Goal: Information Seeking & Learning: Learn about a topic

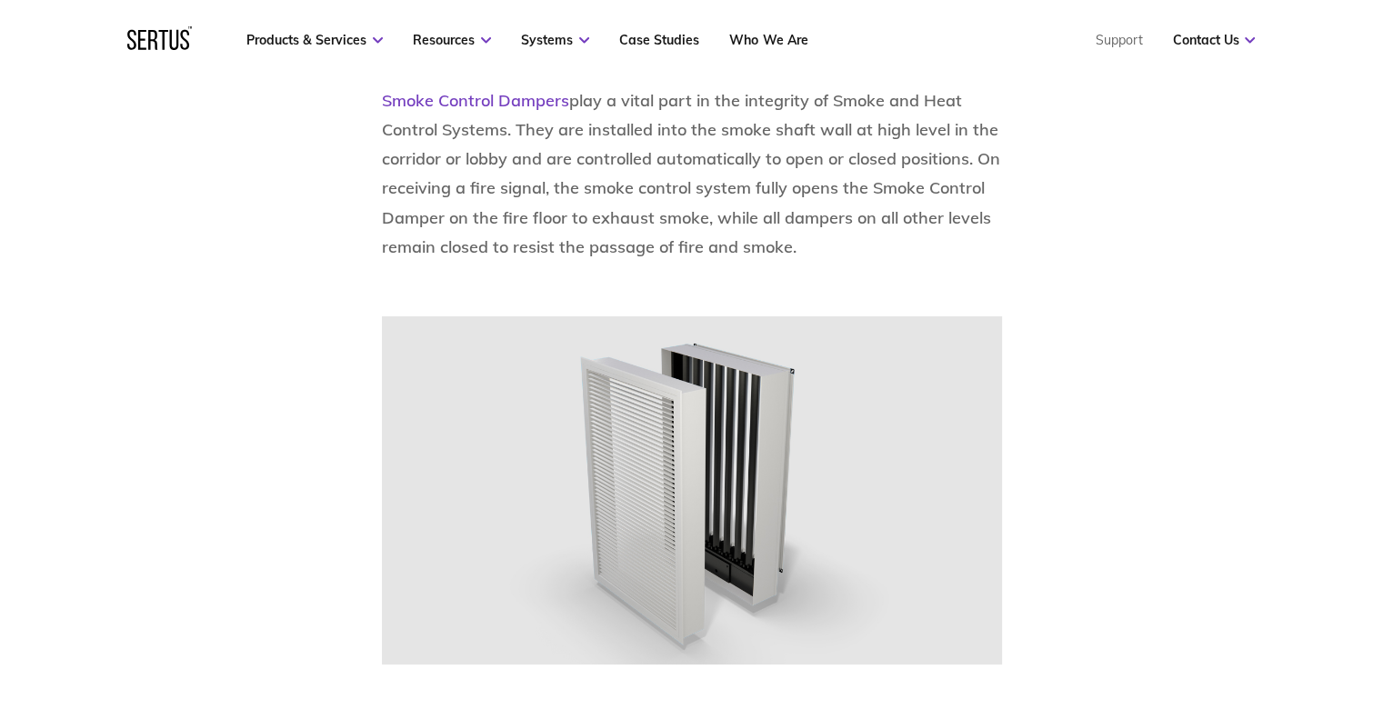
scroll to position [1091, 0]
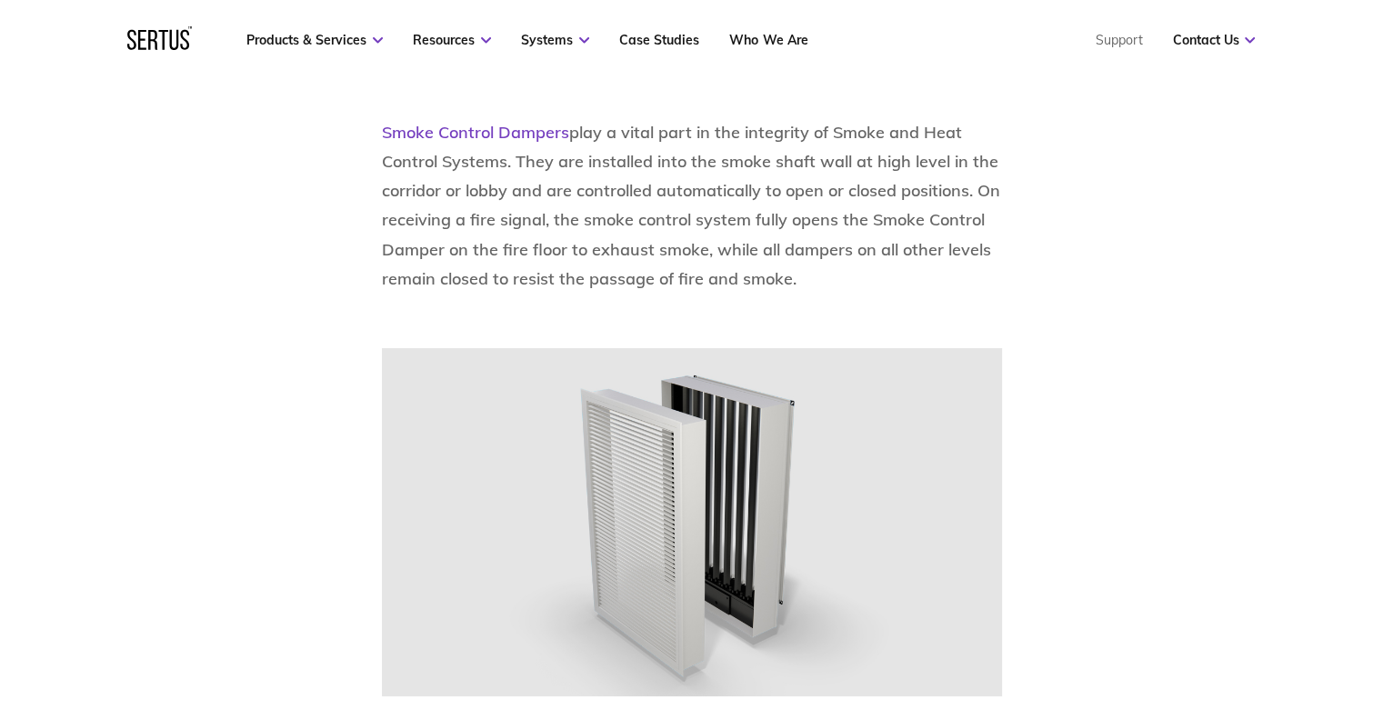
drag, startPoint x: 708, startPoint y: 135, endPoint x: 924, endPoint y: 285, distance: 262.6
click at [924, 285] on p "Smoke Control Dampers play a vital part in the integrity of Smoke and Heat Cont…" at bounding box center [692, 205] width 620 height 175
drag, startPoint x: 911, startPoint y: 296, endPoint x: 866, endPoint y: 264, distance: 55.5
click at [866, 264] on p "Smoke Control Dampers play a vital part in the integrity of Smoke and Heat Cont…" at bounding box center [692, 205] width 620 height 175
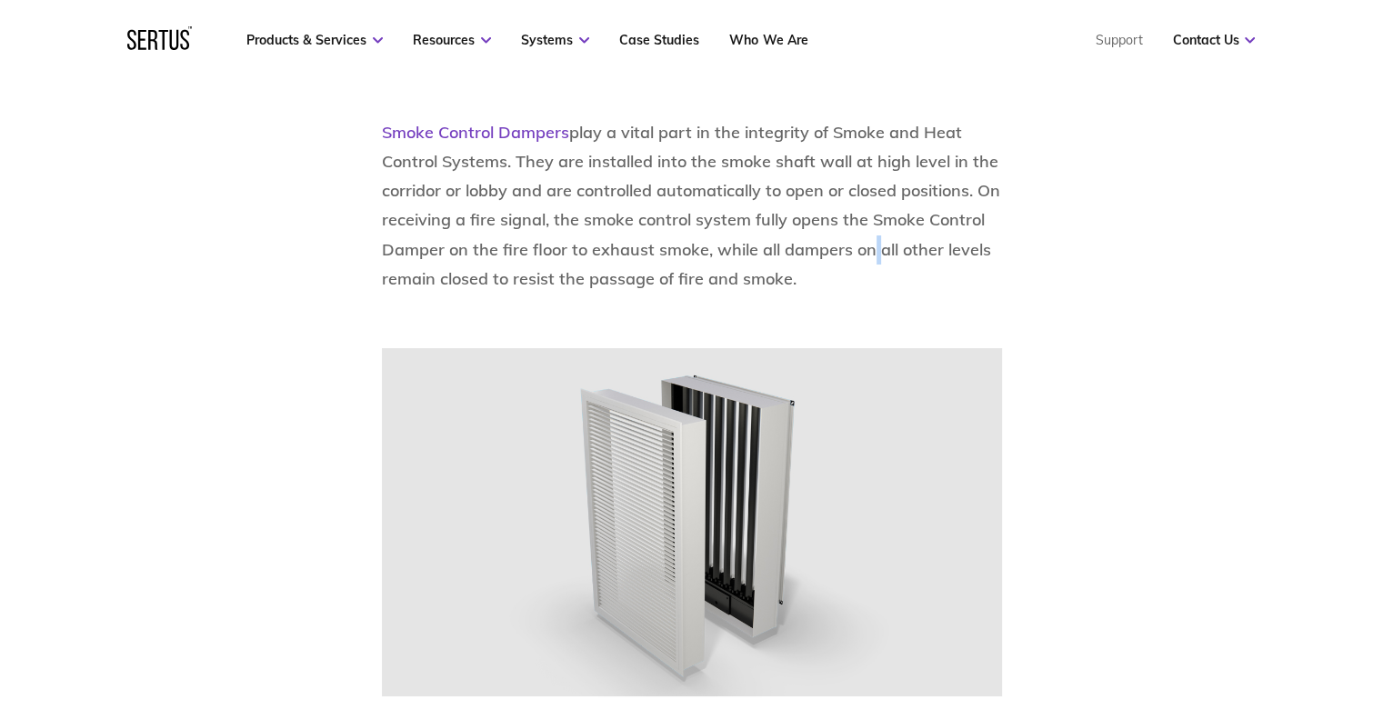
drag, startPoint x: 829, startPoint y: 272, endPoint x: 692, endPoint y: 185, distance: 162.7
click at [692, 185] on p "Smoke Control Dampers play a vital part in the integrity of Smoke and Heat Cont…" at bounding box center [692, 205] width 620 height 175
click at [767, 214] on b "play a vital part in the integrity of Smoke and Heat Control Systems. They are …" at bounding box center [691, 205] width 618 height 166
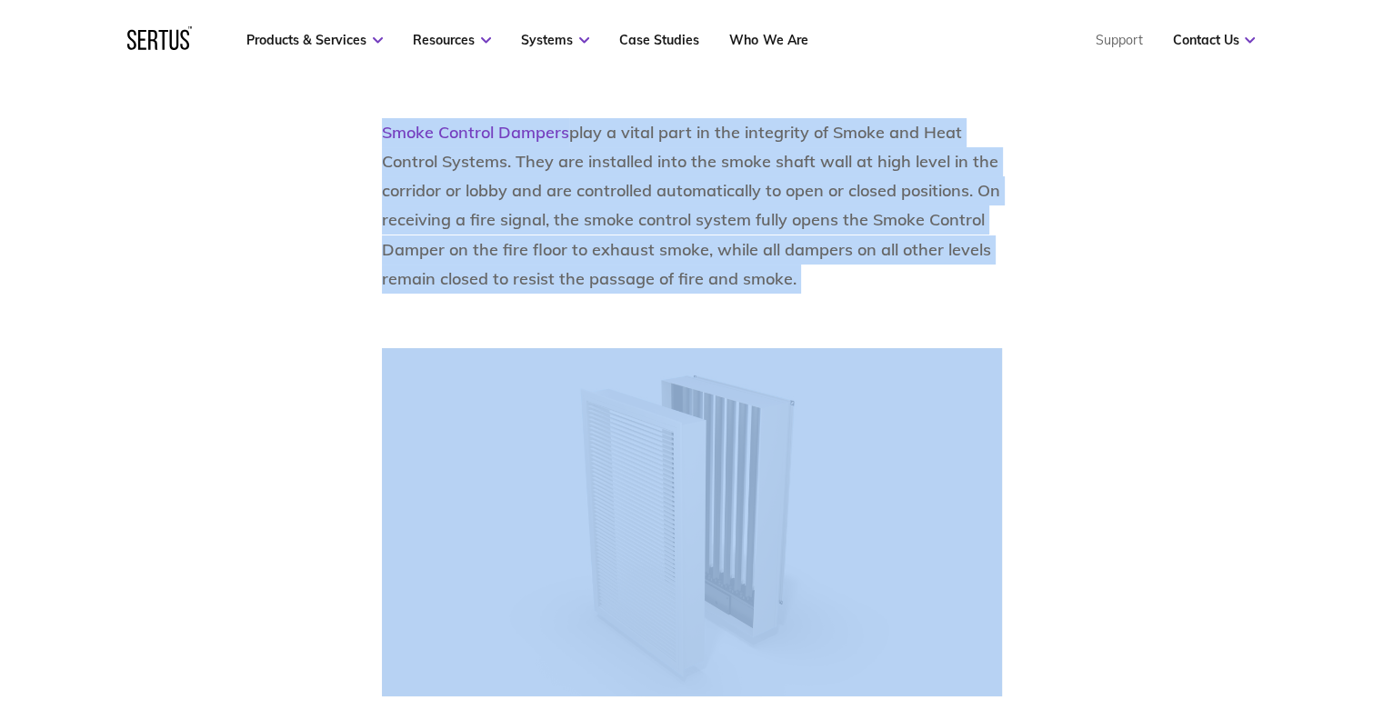
click at [767, 214] on b "play a vital part in the integrity of Smoke and Heat Control Systems. They are …" at bounding box center [691, 205] width 618 height 166
click at [827, 236] on p "Smoke Control Dampers play a vital part in the integrity of Smoke and Heat Cont…" at bounding box center [692, 205] width 620 height 175
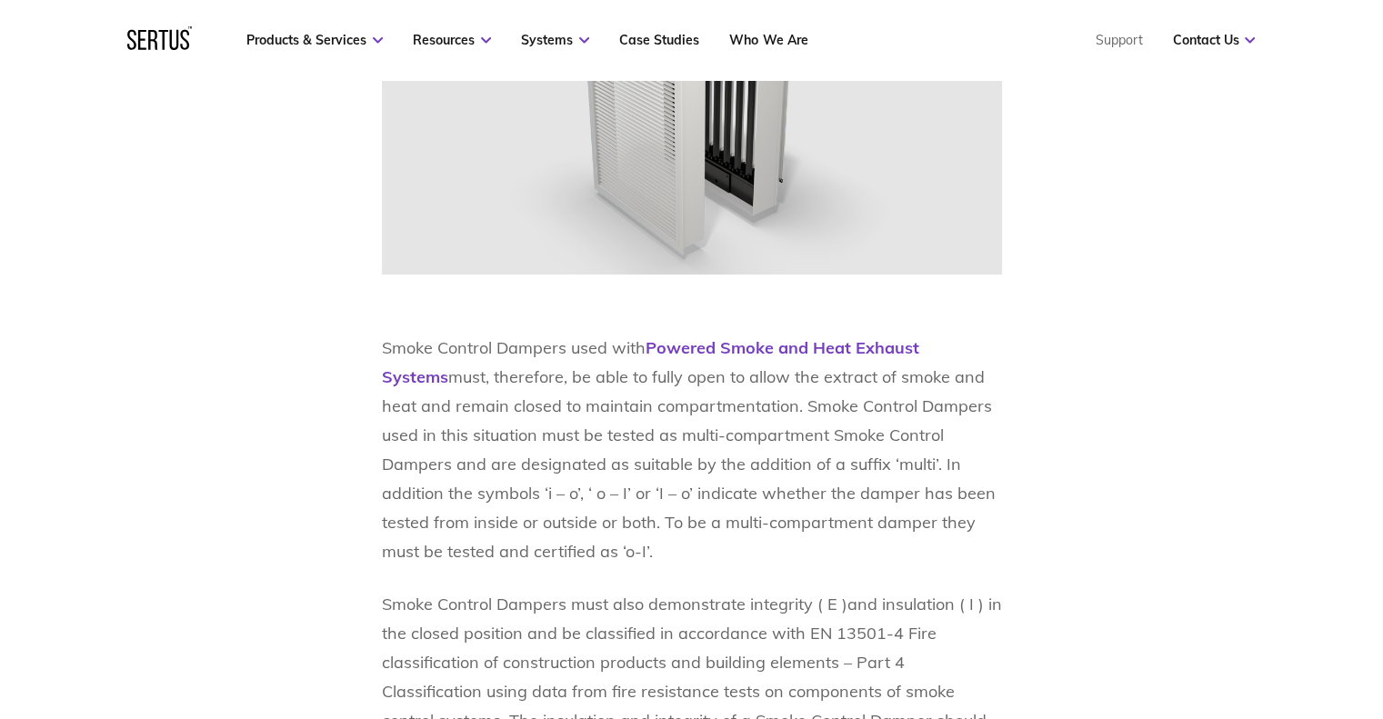
scroll to position [1728, 0]
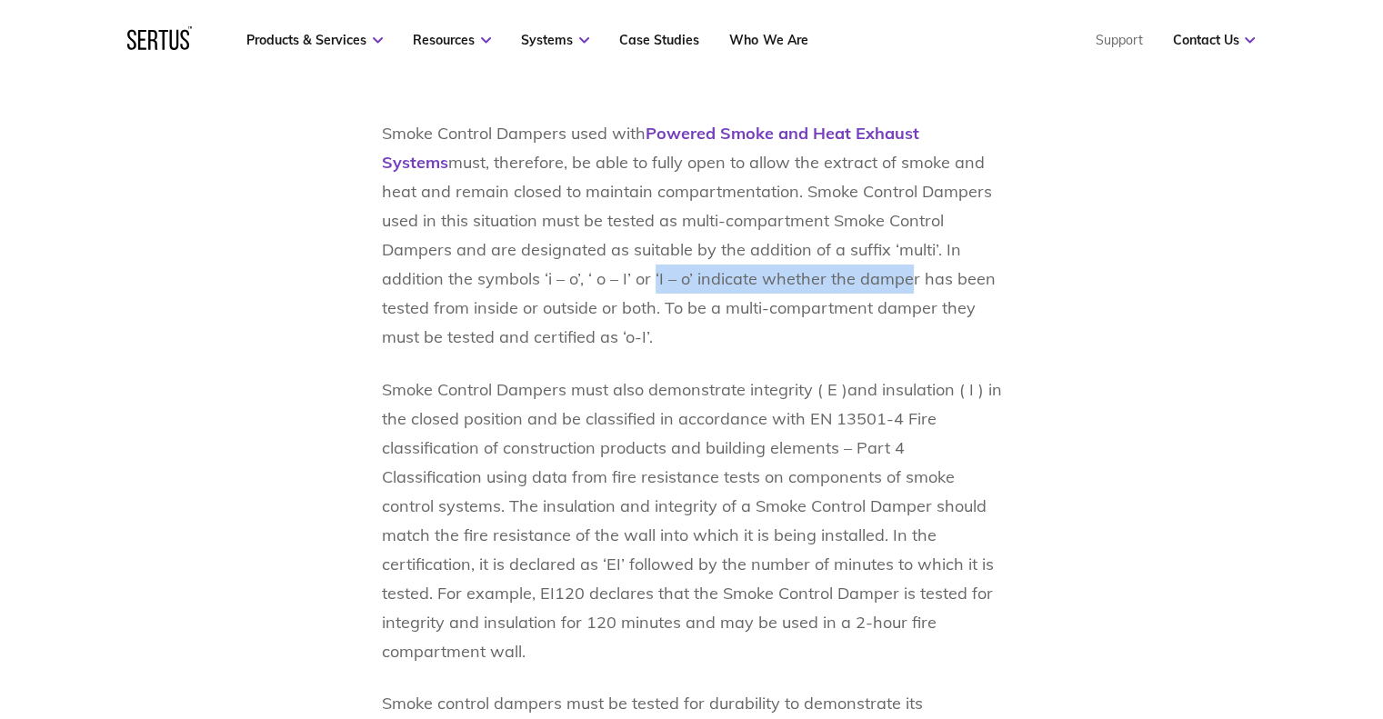
drag, startPoint x: 731, startPoint y: 281, endPoint x: 801, endPoint y: 282, distance: 70.0
click at [801, 282] on p "Smoke Control Dampers used with Powered Smoke and Heat Exhaust Systems must, th…" at bounding box center [692, 235] width 620 height 233
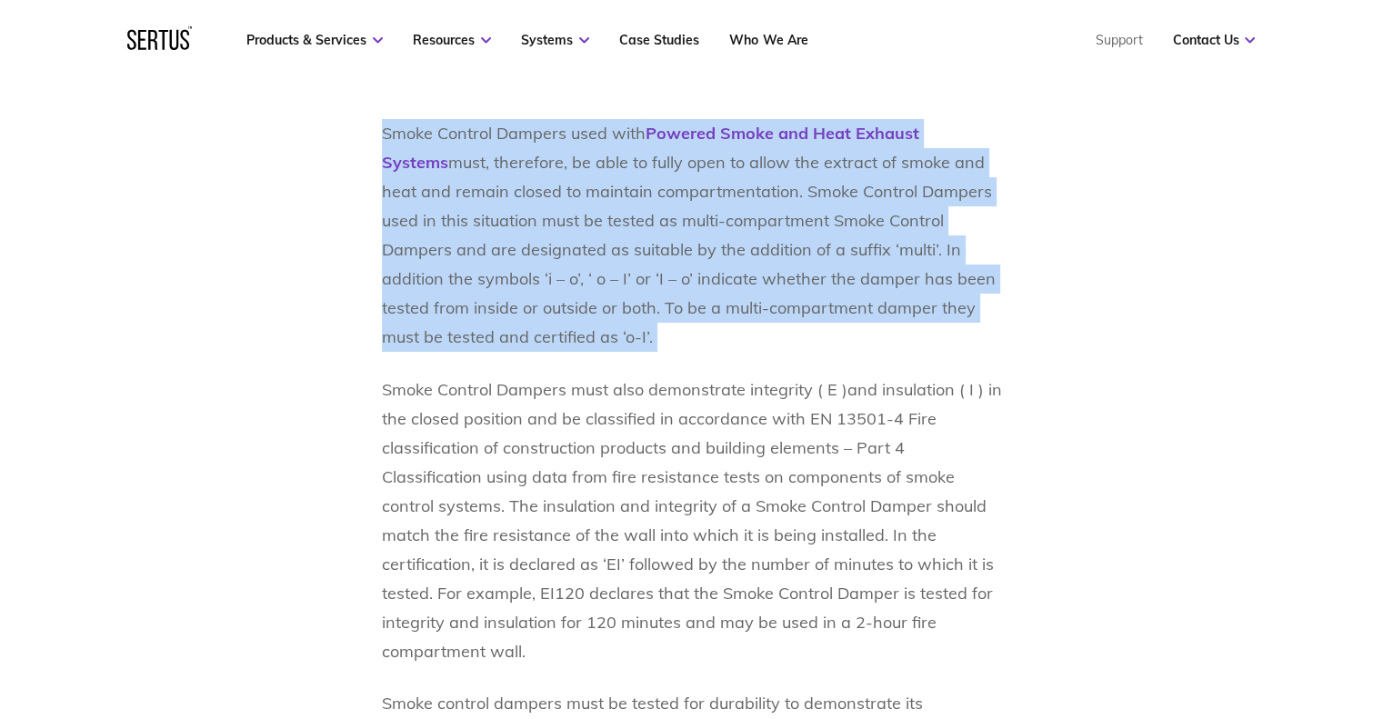
click at [801, 282] on p "Smoke Control Dampers used with Powered Smoke and Heat Exhaust Systems must, th…" at bounding box center [692, 235] width 620 height 233
click at [927, 297] on p "Smoke Control Dampers used with Powered Smoke and Heat Exhaust Systems must, th…" at bounding box center [692, 235] width 620 height 233
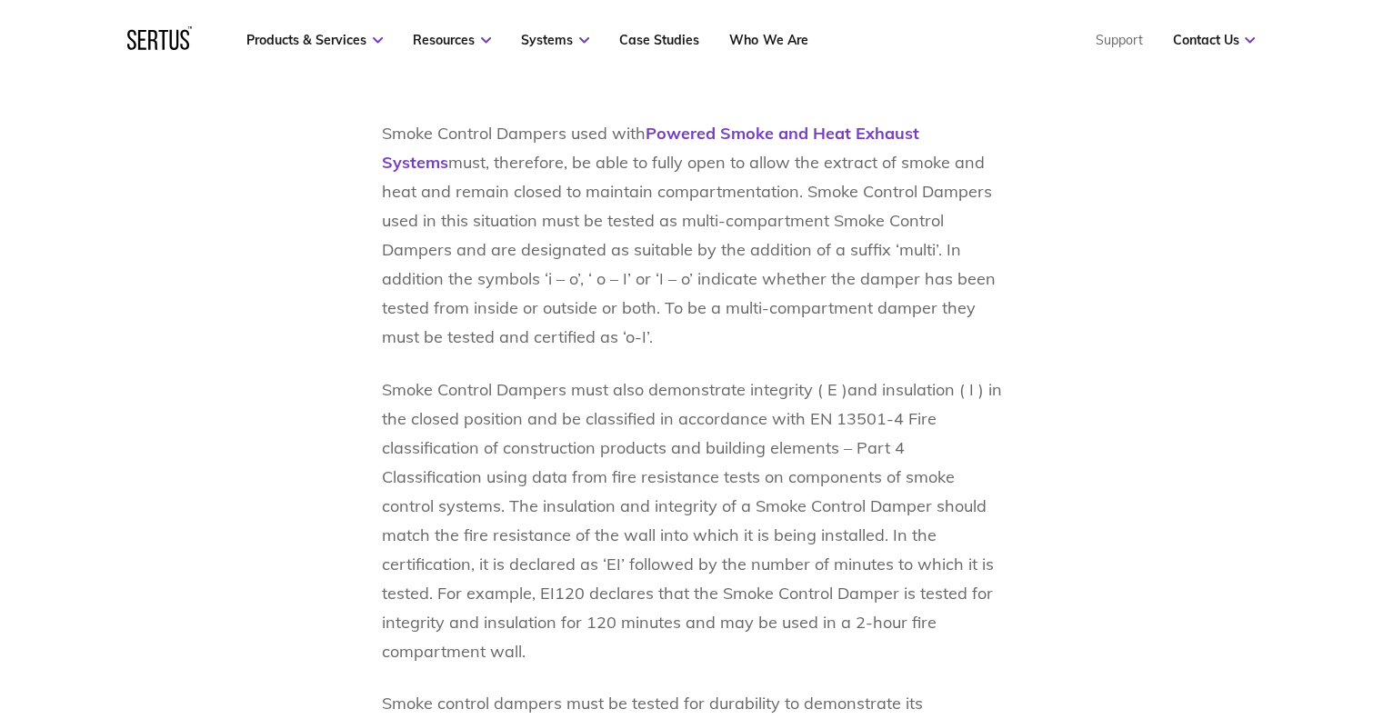
drag, startPoint x: 710, startPoint y: 326, endPoint x: 667, endPoint y: 316, distance: 44.1
click at [609, 290] on p "Smoke Control Dampers used with Powered Smoke and Heat Exhaust Systems must, th…" at bounding box center [692, 235] width 620 height 233
click at [670, 316] on p "Smoke Control Dampers used with Powered Smoke and Heat Exhaust Systems must, th…" at bounding box center [692, 235] width 620 height 233
drag, startPoint x: 605, startPoint y: 308, endPoint x: 691, endPoint y: 332, distance: 89.6
click at [691, 332] on p "Smoke Control Dampers used with Powered Smoke and Heat Exhaust Systems must, th…" at bounding box center [692, 235] width 620 height 233
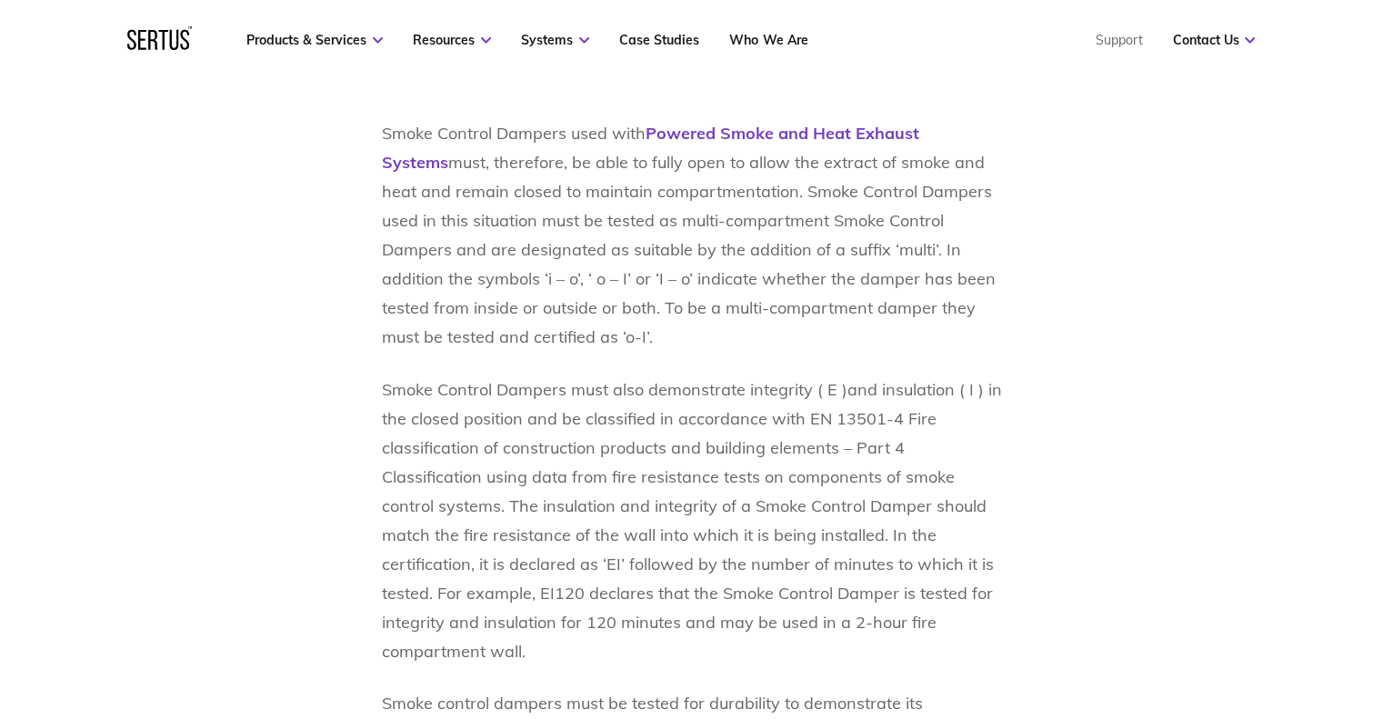
click at [691, 332] on p "Smoke Control Dampers used with Powered Smoke and Heat Exhaust Systems must, th…" at bounding box center [692, 235] width 620 height 233
drag, startPoint x: 533, startPoint y: 308, endPoint x: 564, endPoint y: 308, distance: 30.9
click at [564, 308] on p "Smoke Control Dampers used with Powered Smoke and Heat Exhaust Systems must, th…" at bounding box center [692, 235] width 620 height 233
drag, startPoint x: 564, startPoint y: 308, endPoint x: 572, endPoint y: 316, distance: 11.6
click at [564, 309] on p "Smoke Control Dampers used with Powered Smoke and Heat Exhaust Systems must, th…" at bounding box center [692, 235] width 620 height 233
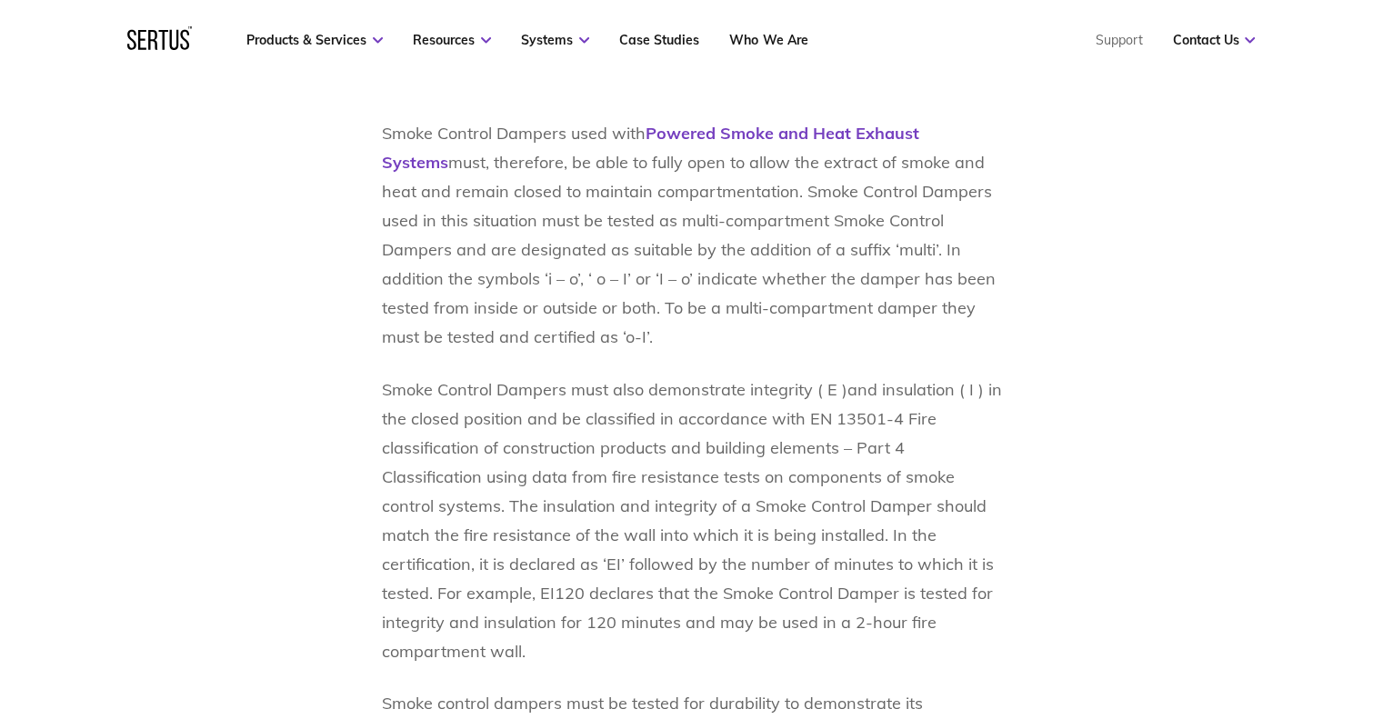
click at [576, 331] on p "Smoke Control Dampers used with Powered Smoke and Heat Exhaust Systems must, th…" at bounding box center [692, 235] width 620 height 233
drag, startPoint x: 567, startPoint y: 332, endPoint x: 509, endPoint y: 319, distance: 59.6
click at [506, 318] on p "Smoke Control Dampers used with Powered Smoke and Heat Exhaust Systems must, th…" at bounding box center [692, 235] width 620 height 233
click at [550, 334] on p "Smoke Control Dampers used with Powered Smoke and Heat Exhaust Systems must, th…" at bounding box center [692, 235] width 620 height 233
drag, startPoint x: 559, startPoint y: 388, endPoint x: 678, endPoint y: 394, distance: 119.2
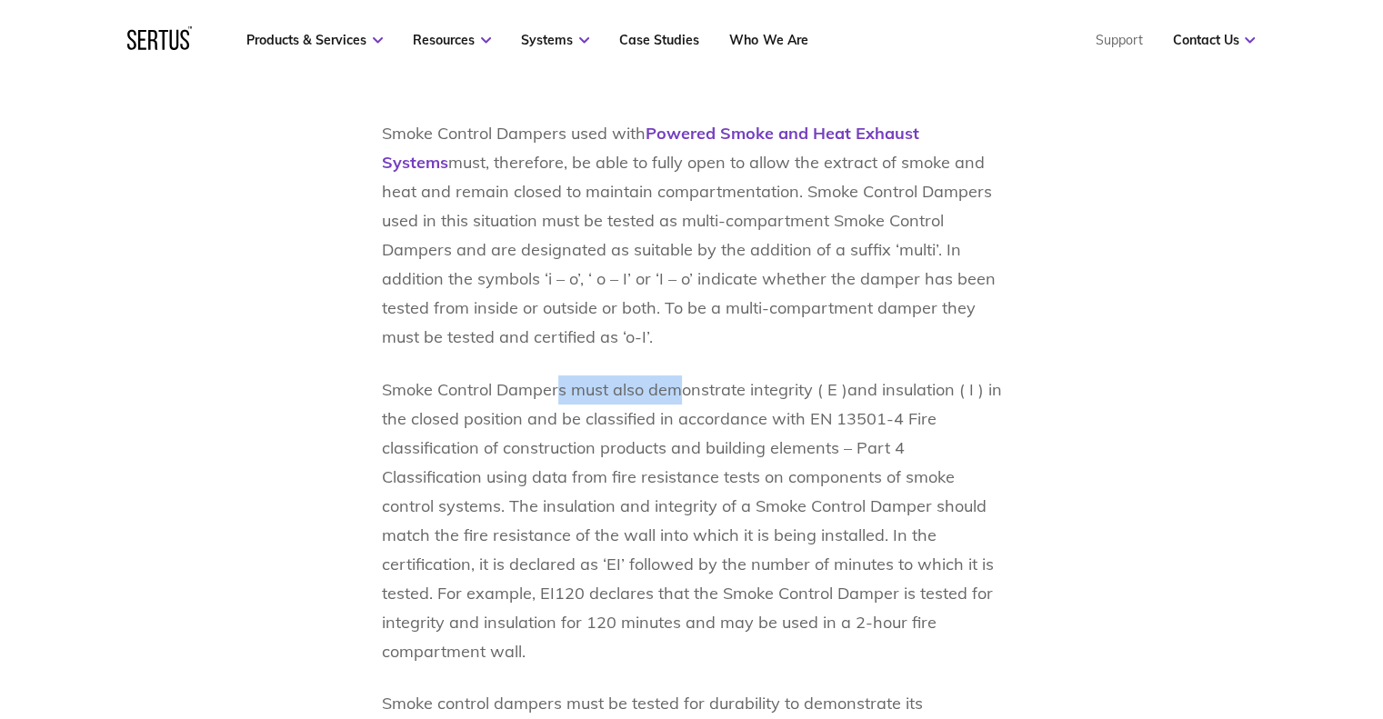
click at [678, 394] on p "Smoke Control Dampers must also demonstrate integrity ( E )and insulation ( I )…" at bounding box center [692, 521] width 620 height 291
click at [679, 395] on p "Smoke Control Dampers must also demonstrate integrity ( E )and insulation ( I )…" at bounding box center [692, 521] width 620 height 291
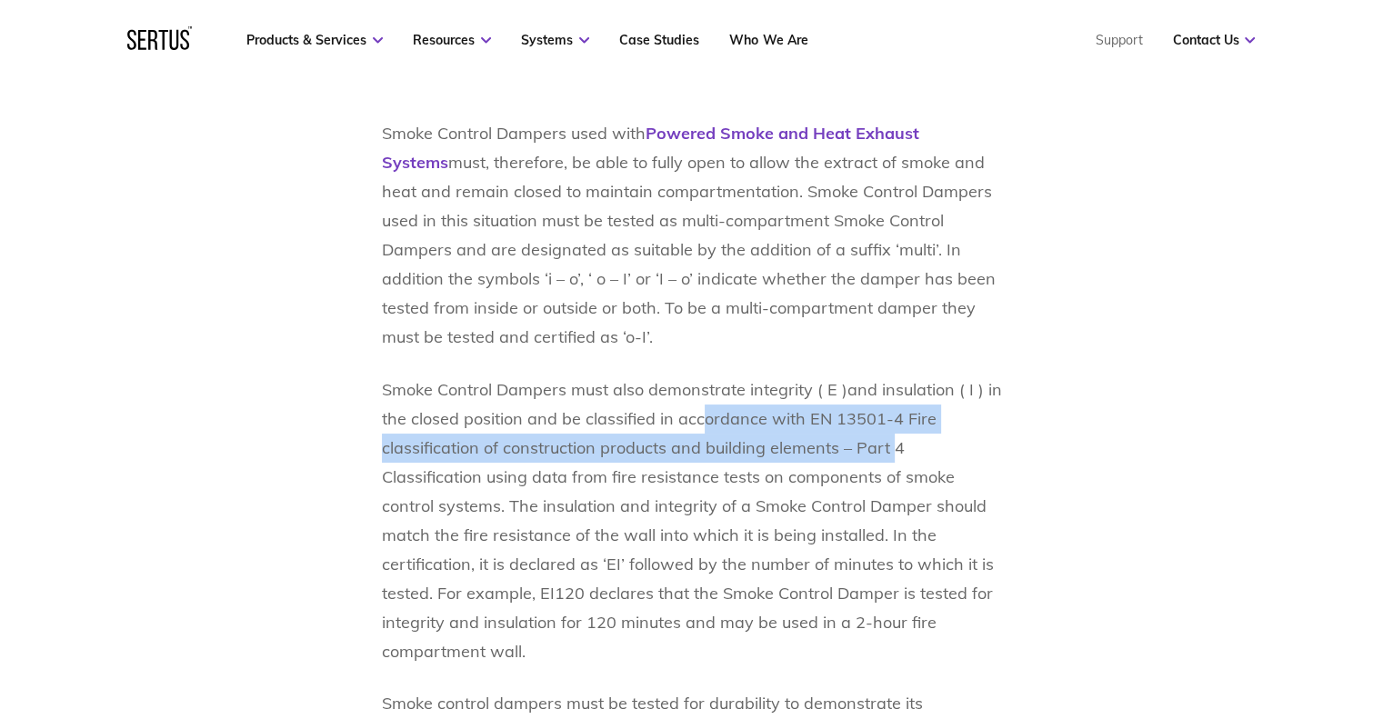
drag, startPoint x: 803, startPoint y: 436, endPoint x: 895, endPoint y: 436, distance: 91.8
click at [892, 439] on p "Smoke Control Dampers must also demonstrate integrity ( E )and insulation ( I )…" at bounding box center [692, 521] width 620 height 291
click at [897, 433] on p "Smoke Control Dampers must also demonstrate integrity ( E )and insulation ( I )…" at bounding box center [692, 521] width 620 height 291
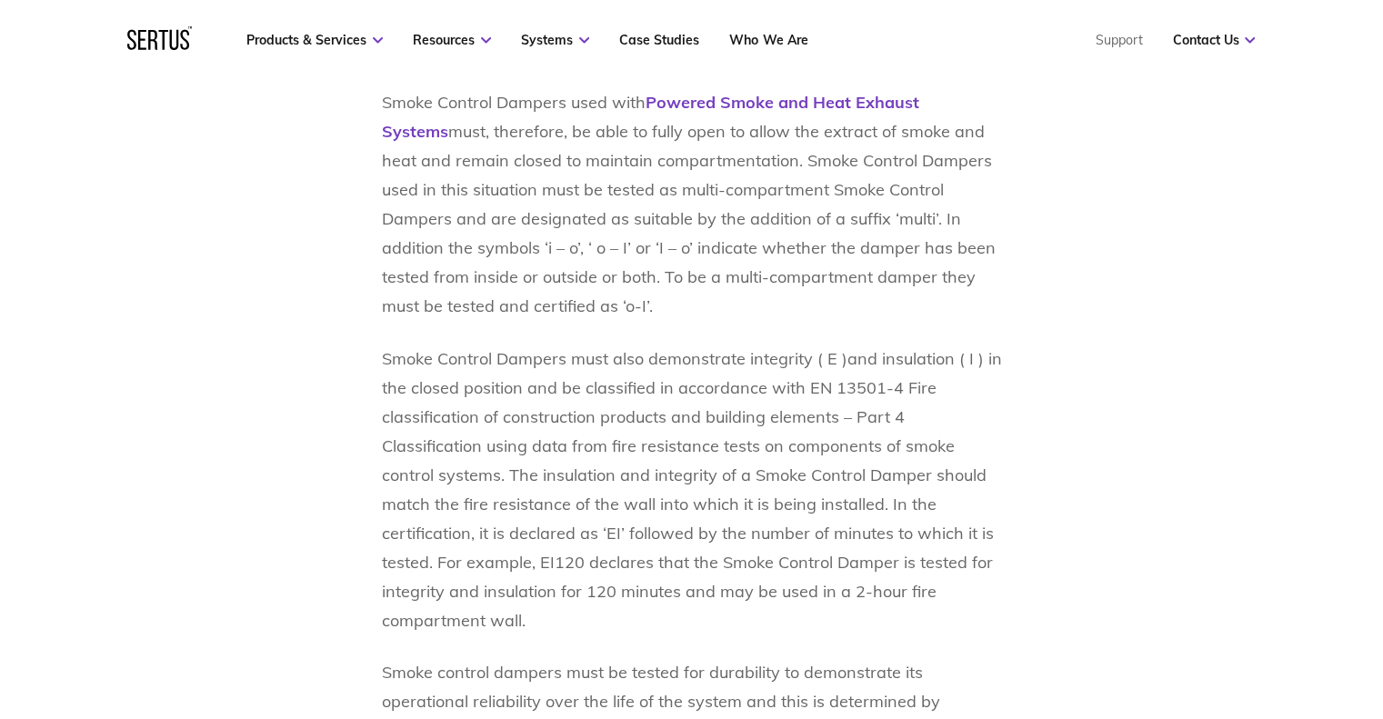
scroll to position [1909, 0]
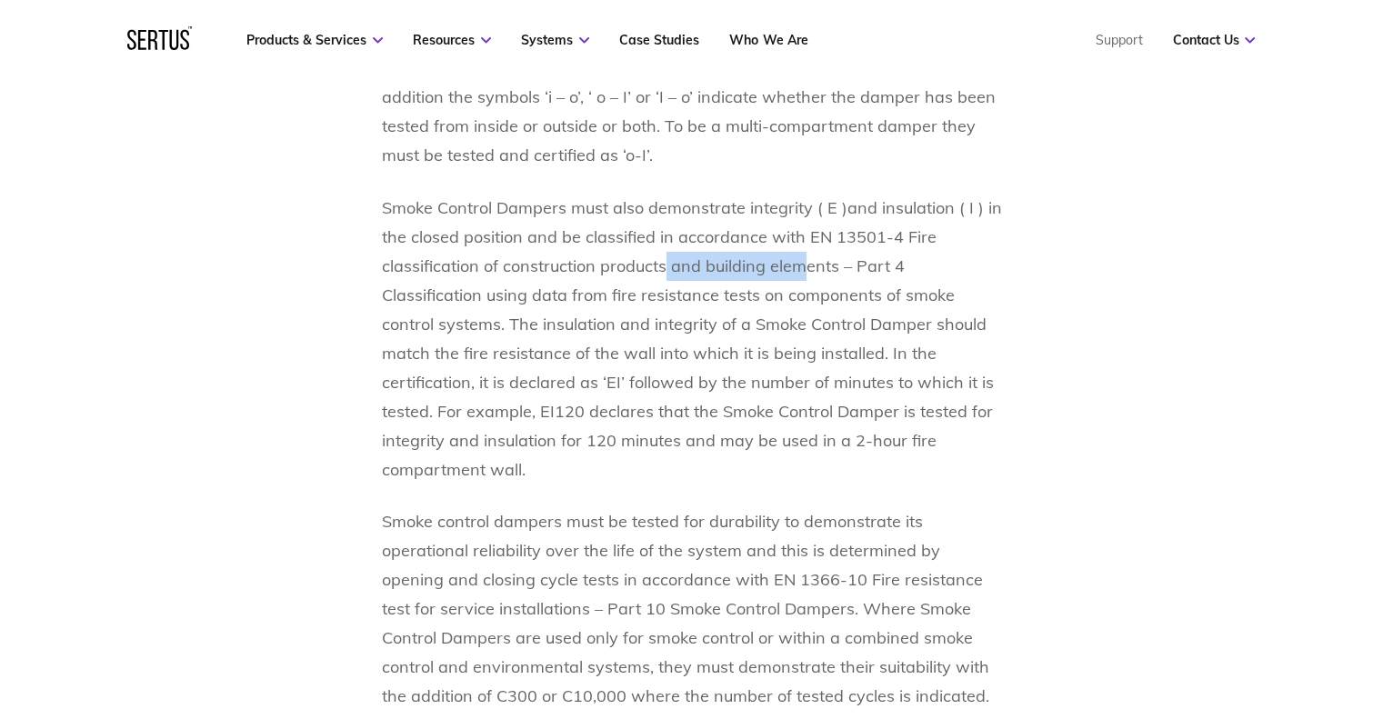
drag, startPoint x: 664, startPoint y: 253, endPoint x: 807, endPoint y: 257, distance: 142.8
click at [807, 257] on p "Smoke Control Dampers must also demonstrate integrity ( E )and insulation ( I )…" at bounding box center [692, 339] width 620 height 291
drag, startPoint x: 807, startPoint y: 257, endPoint x: 704, endPoint y: 275, distance: 104.2
click at [807, 257] on p "Smoke Control Dampers must also demonstrate integrity ( E )and insulation ( I )…" at bounding box center [692, 339] width 620 height 291
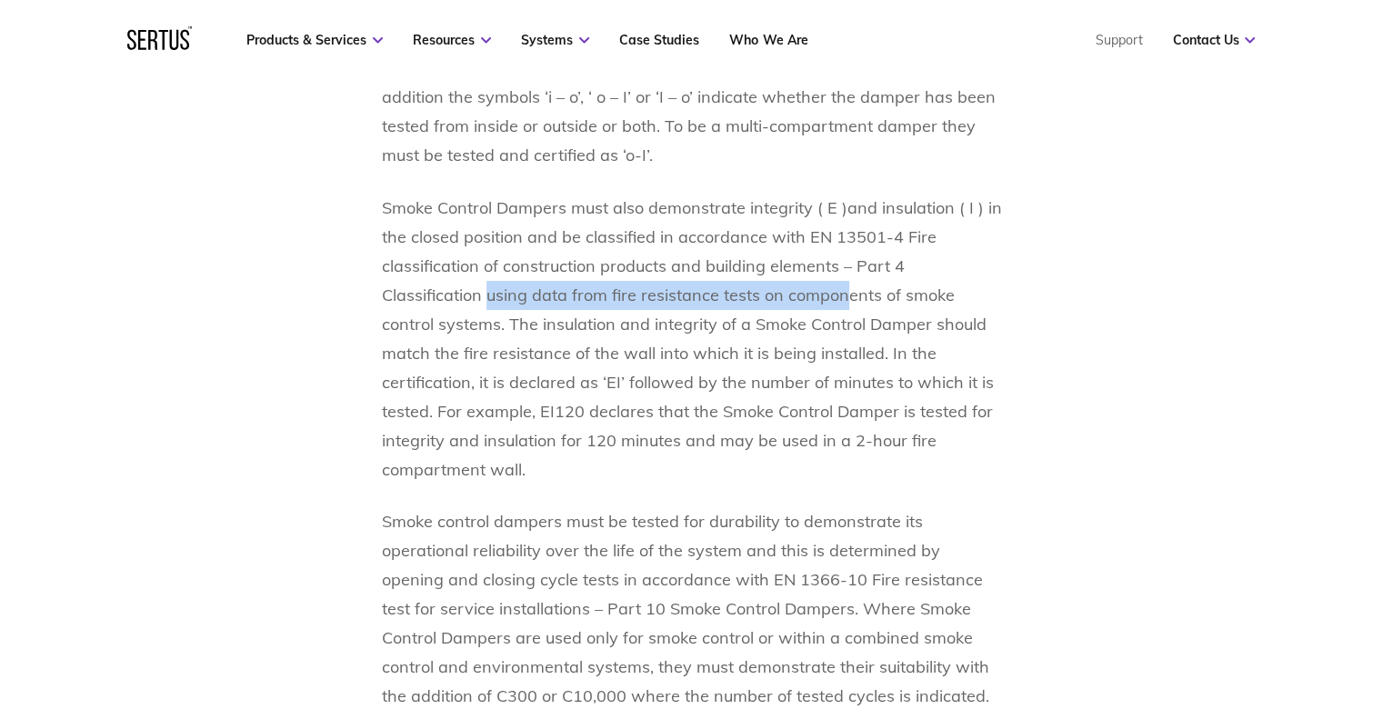
drag, startPoint x: 486, startPoint y: 294, endPoint x: 845, endPoint y: 300, distance: 359.2
click at [845, 300] on p "Smoke Control Dampers must also demonstrate integrity ( E )and insulation ( I )…" at bounding box center [692, 339] width 620 height 291
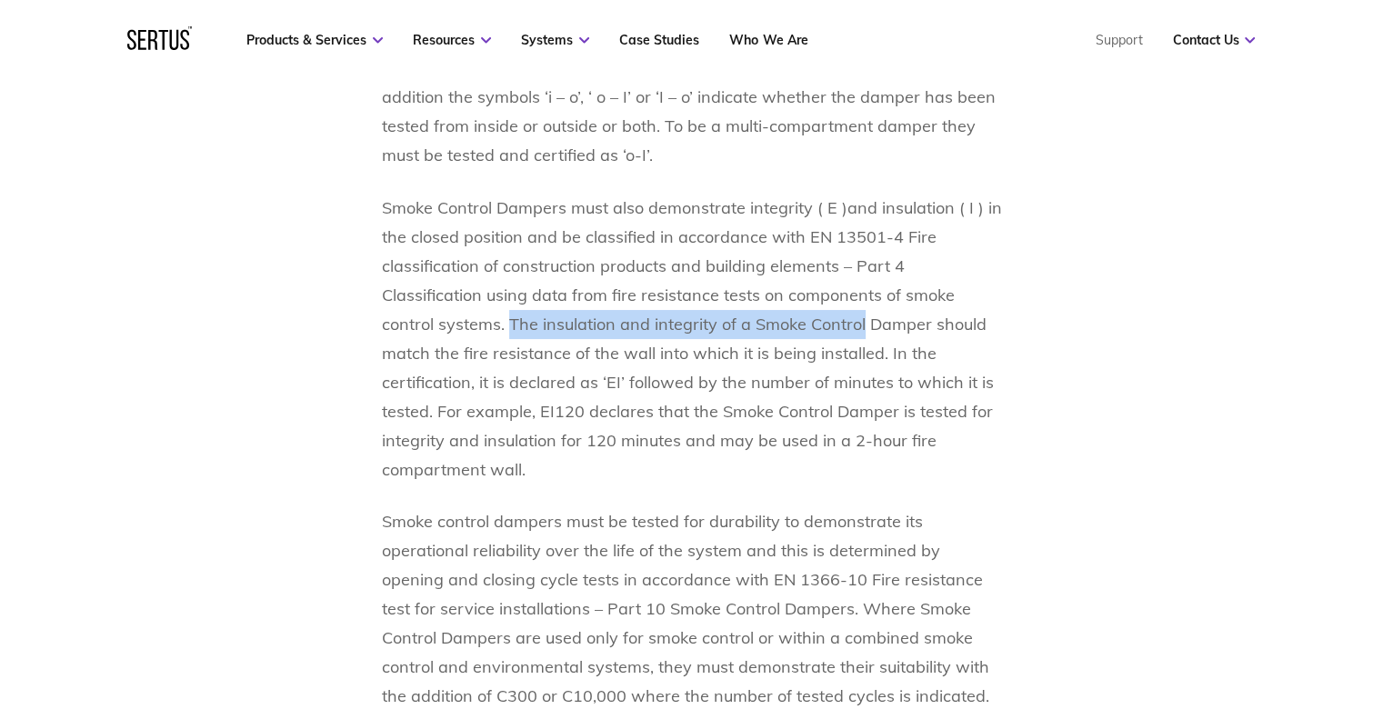
drag, startPoint x: 563, startPoint y: 333, endPoint x: 860, endPoint y: 334, distance: 297.3
click at [860, 334] on p "Smoke Control Dampers must also demonstrate integrity ( E )and insulation ( I )…" at bounding box center [692, 339] width 620 height 291
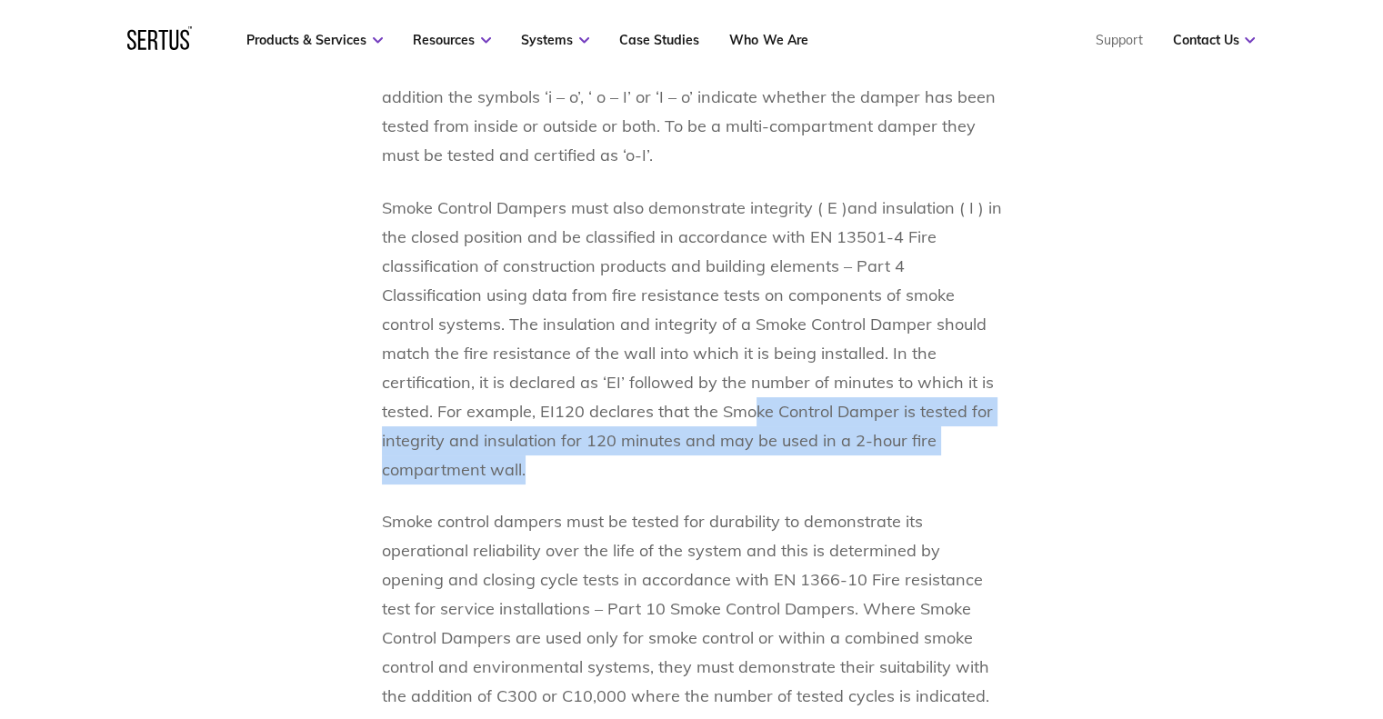
drag, startPoint x: 878, startPoint y: 421, endPoint x: 951, endPoint y: 465, distance: 84.8
click at [951, 464] on p "Smoke Control Dampers must also demonstrate integrity ( E )and insulation ( I )…" at bounding box center [692, 339] width 620 height 291
click at [951, 465] on p "Smoke Control Dampers must also demonstrate integrity ( E )and insulation ( I )…" at bounding box center [692, 339] width 620 height 291
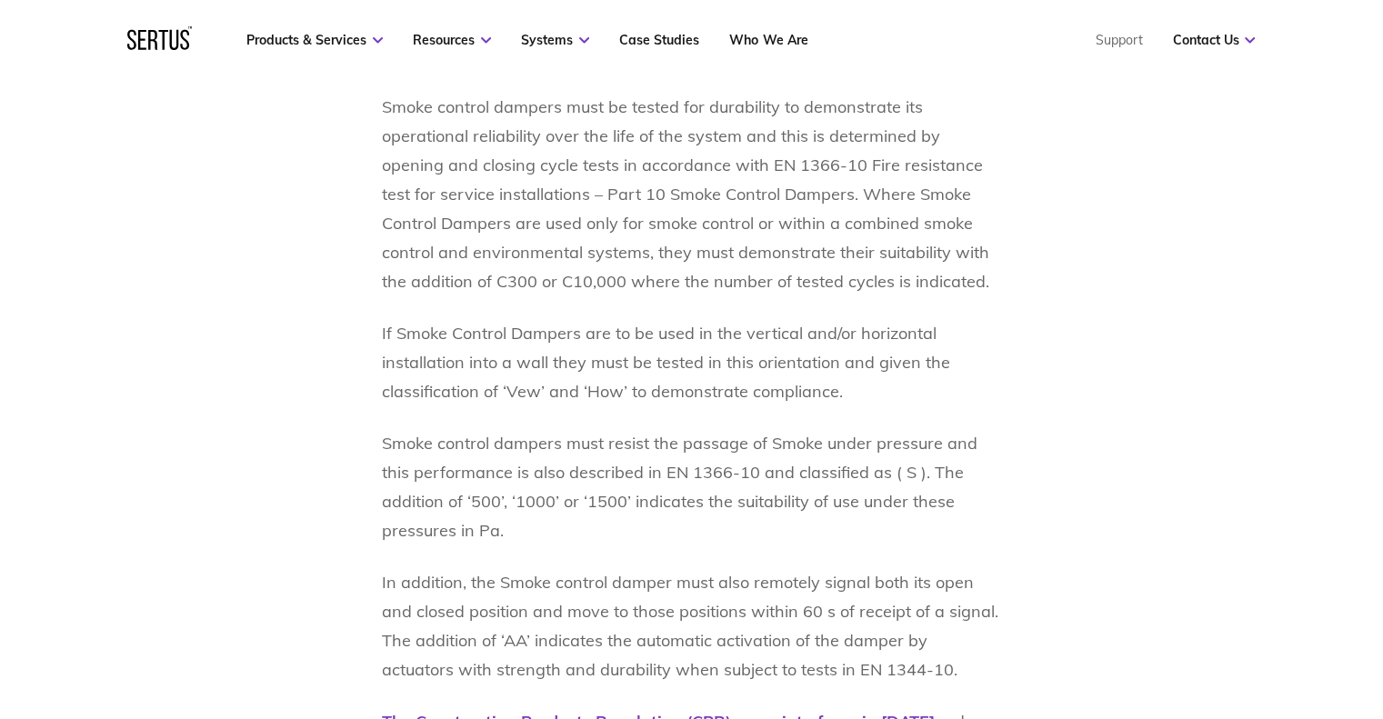
scroll to position [2455, 0]
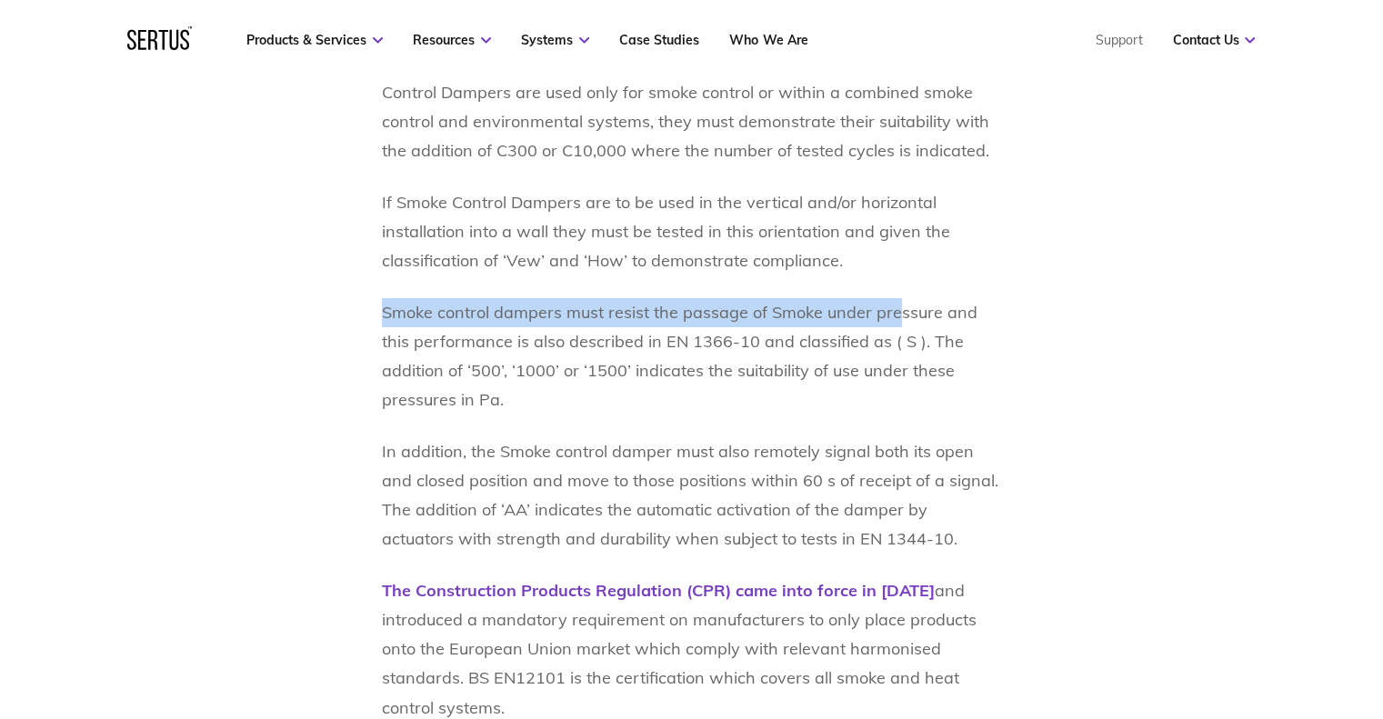
drag, startPoint x: 379, startPoint y: 319, endPoint x: 891, endPoint y: 322, distance: 511.9
click at [891, 322] on div "Smoke Control Dampers play a vital part in the integrity of Smoke and Heat Cont…" at bounding box center [692, 435] width 1066 height 3363
click at [891, 322] on p "Smoke control dampers must resist the passage of Smoke under pressure and this …" at bounding box center [692, 356] width 620 height 116
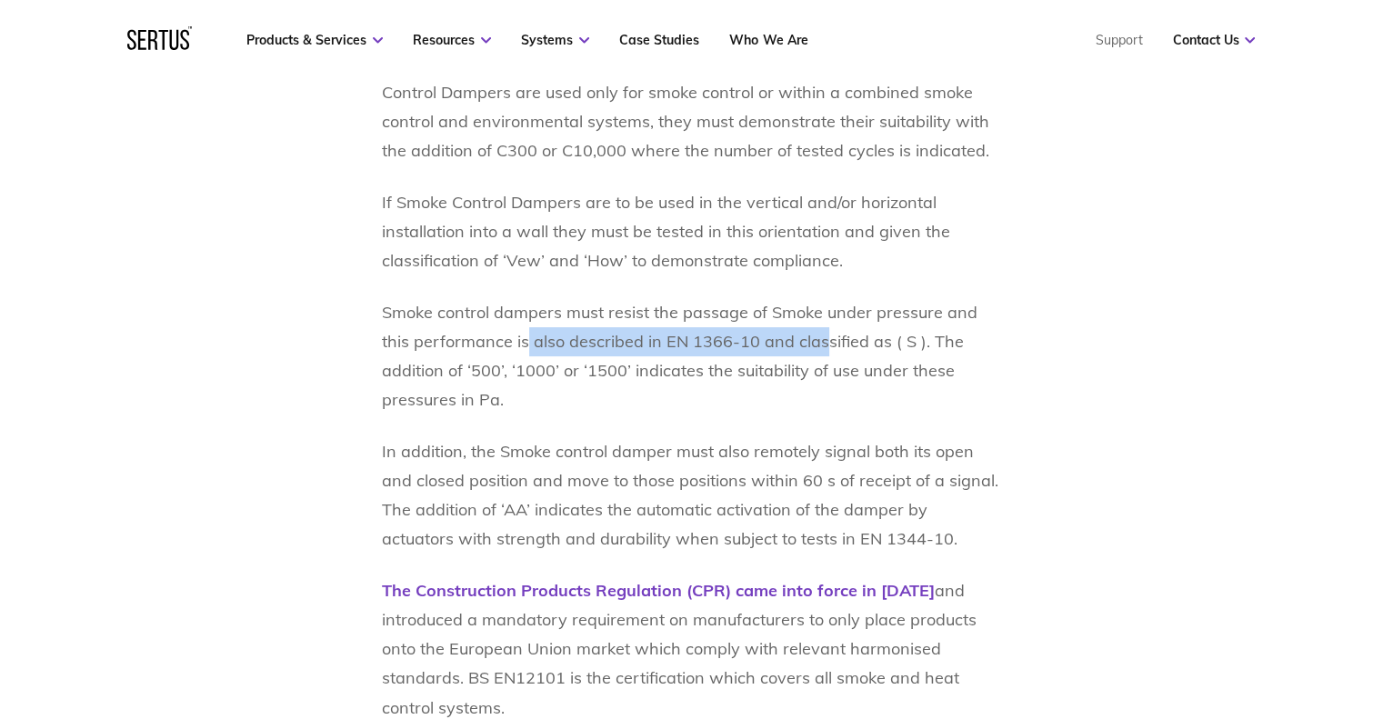
drag, startPoint x: 493, startPoint y: 344, endPoint x: 788, endPoint y: 346, distance: 295.5
click at [788, 346] on p "Smoke control dampers must resist the passage of Smoke under pressure and this …" at bounding box center [692, 356] width 620 height 116
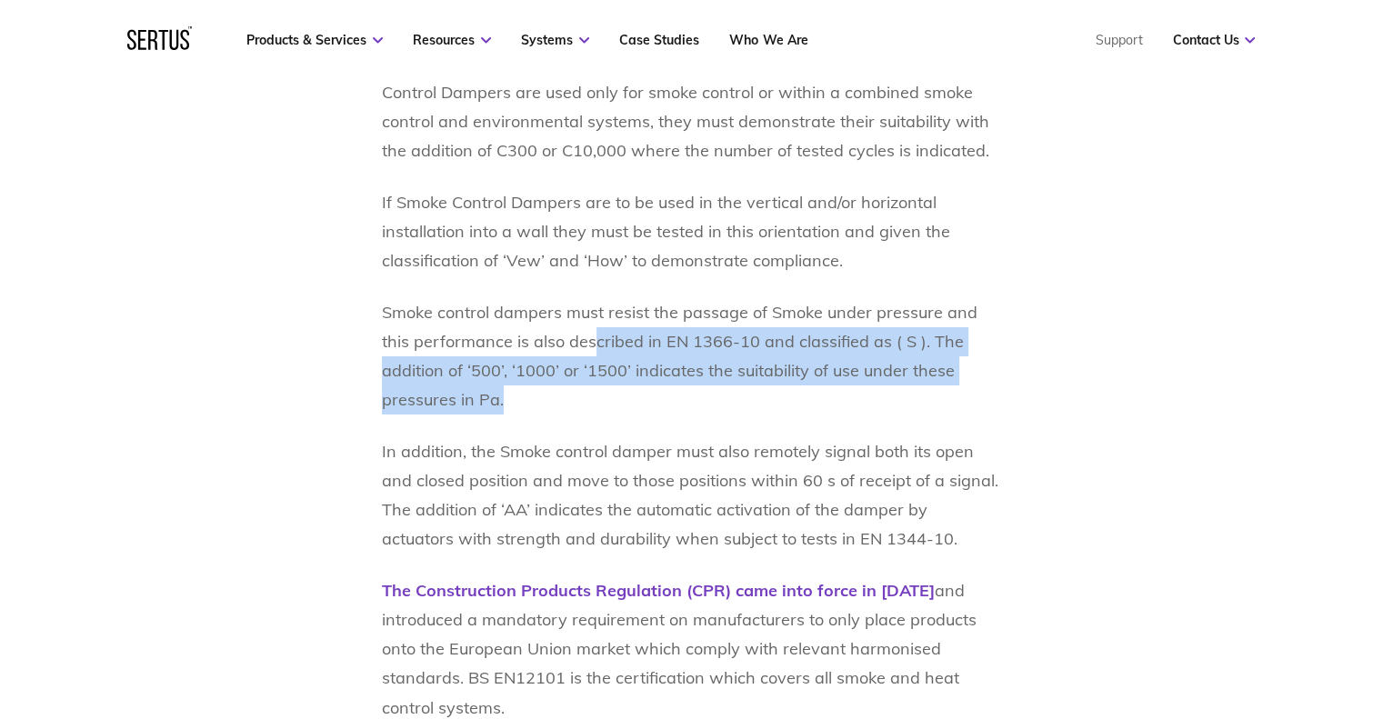
drag, startPoint x: 684, startPoint y: 397, endPoint x: 636, endPoint y: 381, distance: 50.0
click at [563, 349] on p "Smoke control dampers must resist the passage of Smoke under pressure and this …" at bounding box center [692, 356] width 620 height 116
click at [636, 382] on p "Smoke control dampers must resist the passage of Smoke under pressure and this …" at bounding box center [692, 356] width 620 height 116
click at [667, 409] on p "Smoke control dampers must resist the passage of Smoke under pressure and this …" at bounding box center [692, 356] width 620 height 116
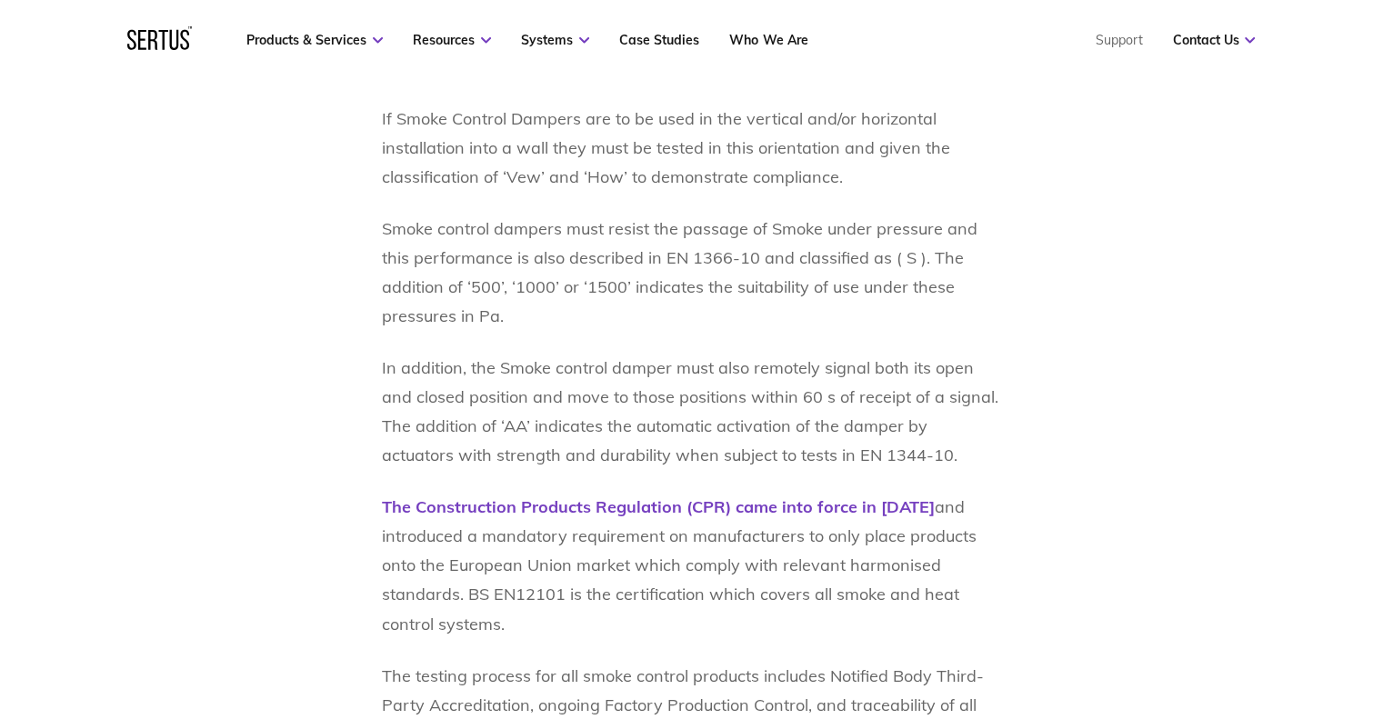
scroll to position [2728, 0]
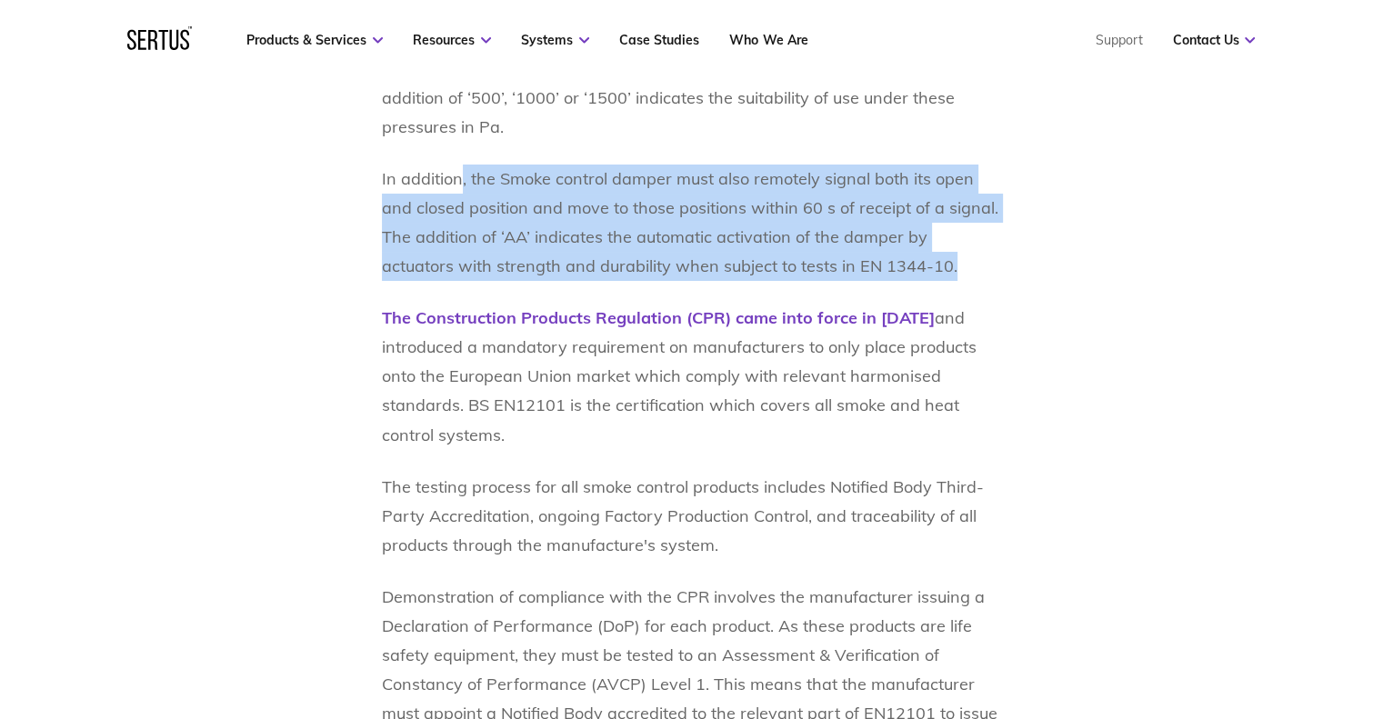
drag, startPoint x: 458, startPoint y: 194, endPoint x: 930, endPoint y: 256, distance: 476.1
click at [930, 256] on p "In addition, the Smoke control damper must also remotely signal both its open a…" at bounding box center [692, 223] width 620 height 116
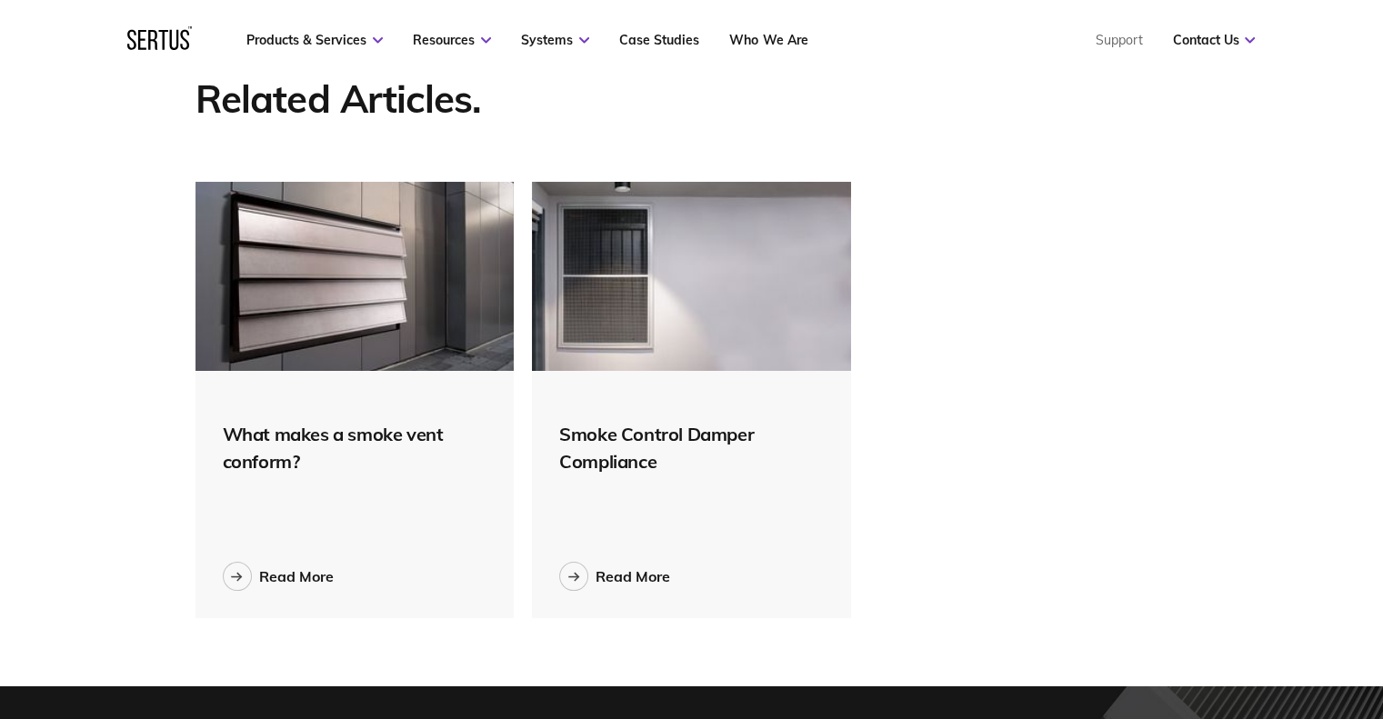
scroll to position [5365, 0]
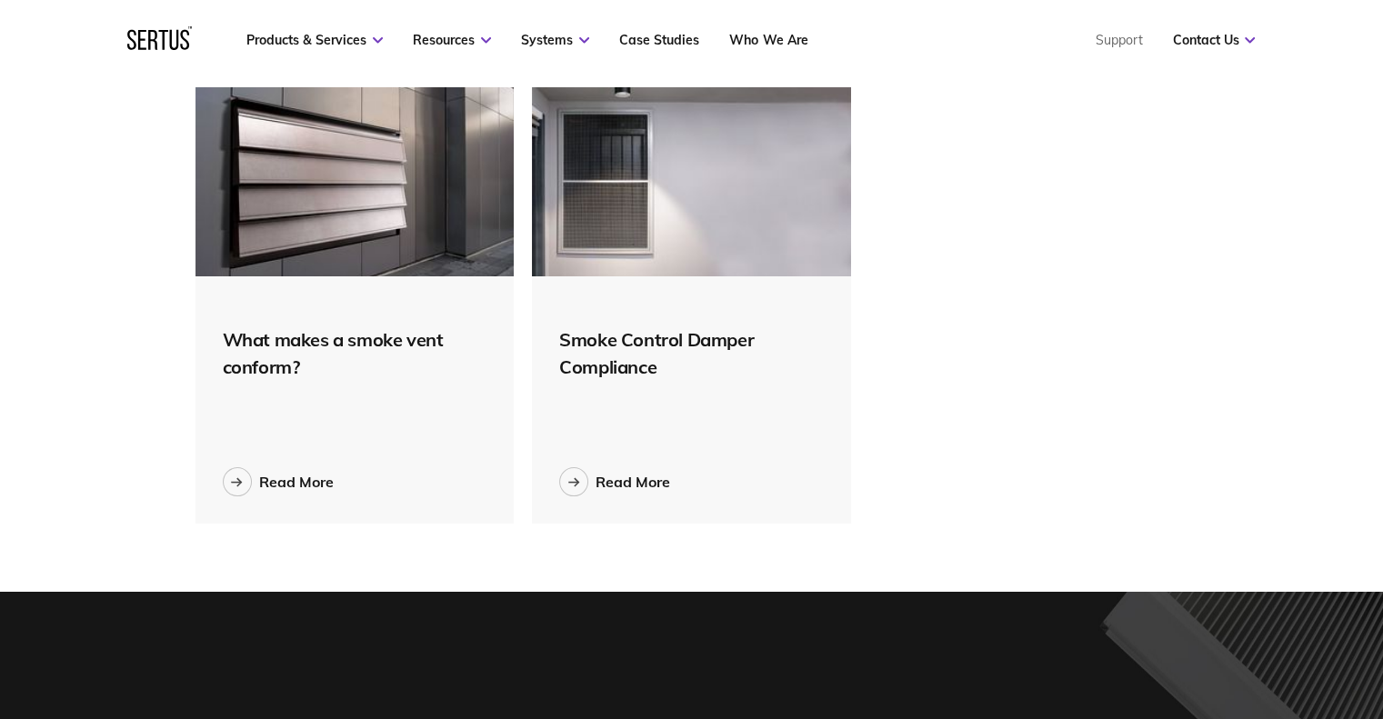
click at [566, 352] on div "Smoke Control Damper Compliance Read More" at bounding box center [691, 399] width 319 height 247
click at [645, 342] on div "Smoke Control Damper Compliance" at bounding box center [691, 353] width 265 height 55
click at [579, 467] on div at bounding box center [573, 481] width 29 height 29
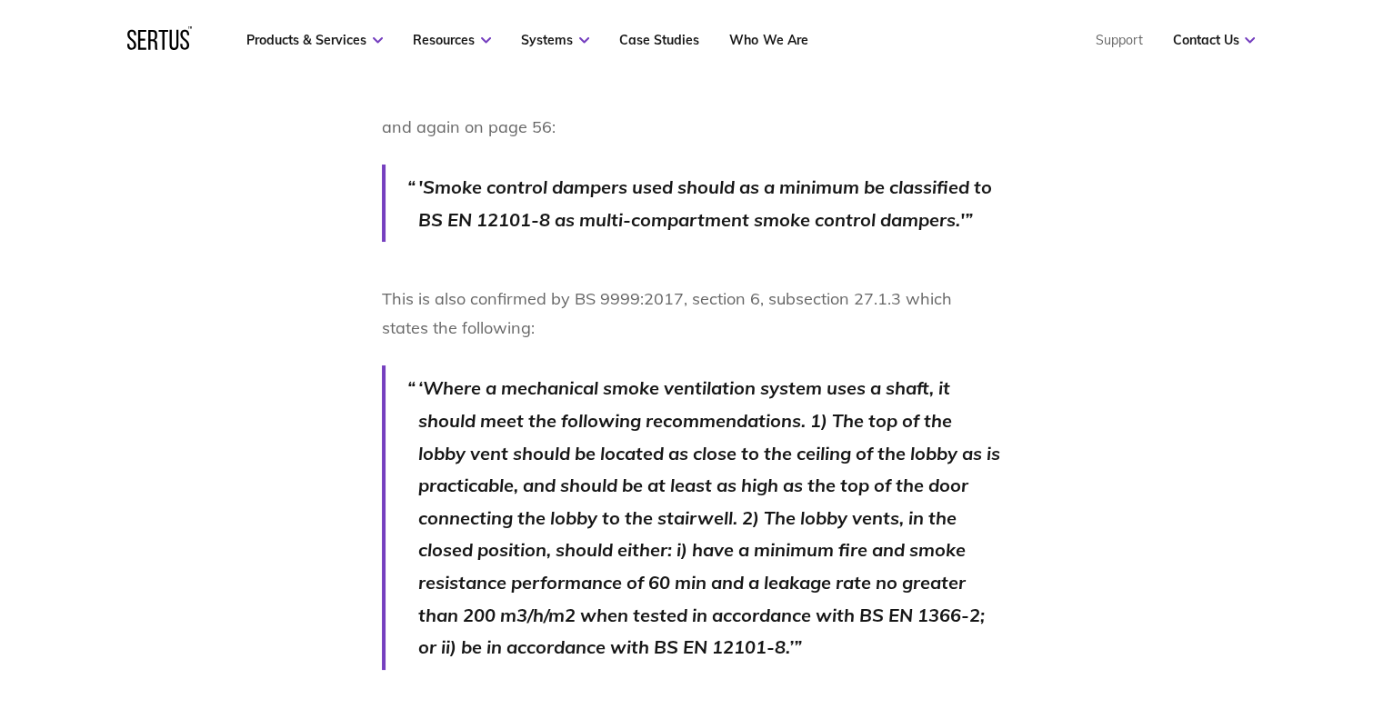
scroll to position [2091, 0]
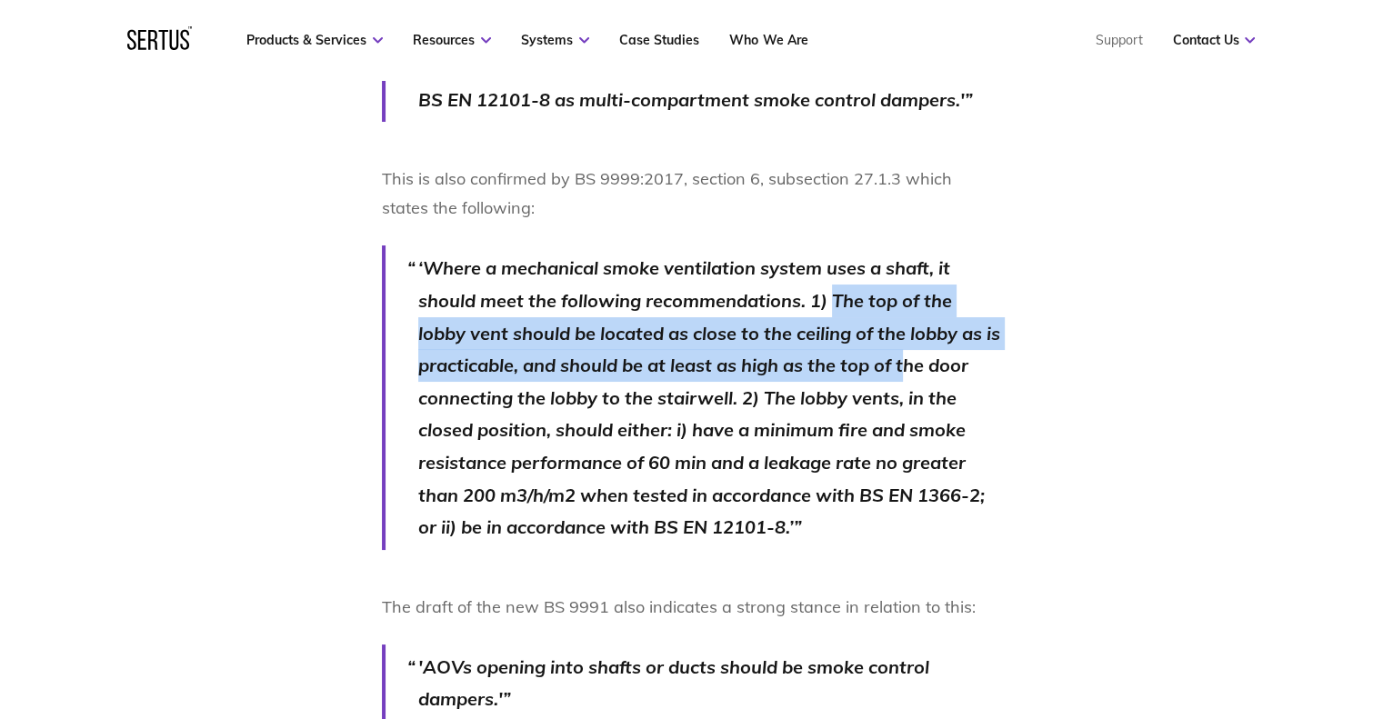
drag, startPoint x: 877, startPoint y: 330, endPoint x: 933, endPoint y: 368, distance: 68.1
click at [932, 368] on p "‘Where a mechanical smoke ventilation system uses a shaft, it should meet the f…" at bounding box center [710, 397] width 584 height 291
click at [933, 368] on p "‘Where a mechanical smoke ventilation system uses a shaft, it should meet the f…" at bounding box center [710, 397] width 584 height 291
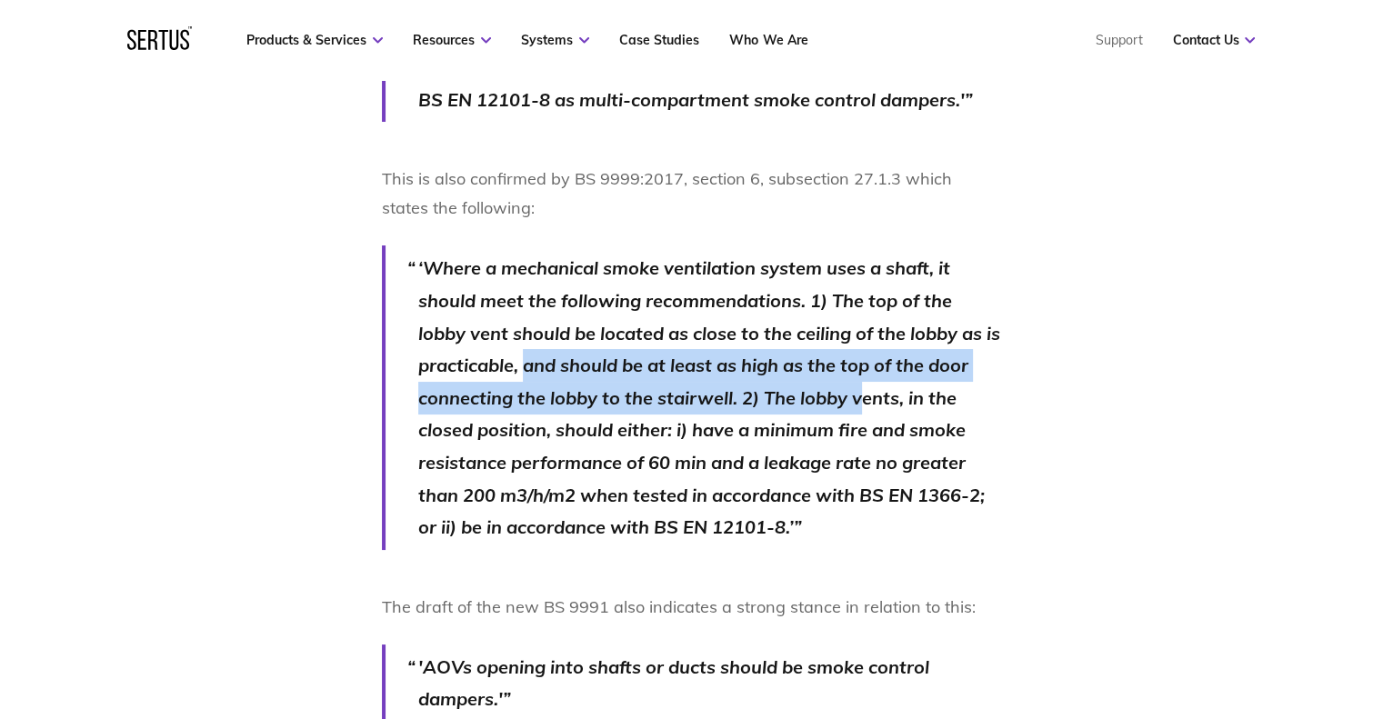
drag, startPoint x: 546, startPoint y: 367, endPoint x: 875, endPoint y: 385, distance: 329.6
click at [875, 385] on p "‘Where a mechanical smoke ventilation system uses a shaft, it should meet the f…" at bounding box center [710, 397] width 584 height 291
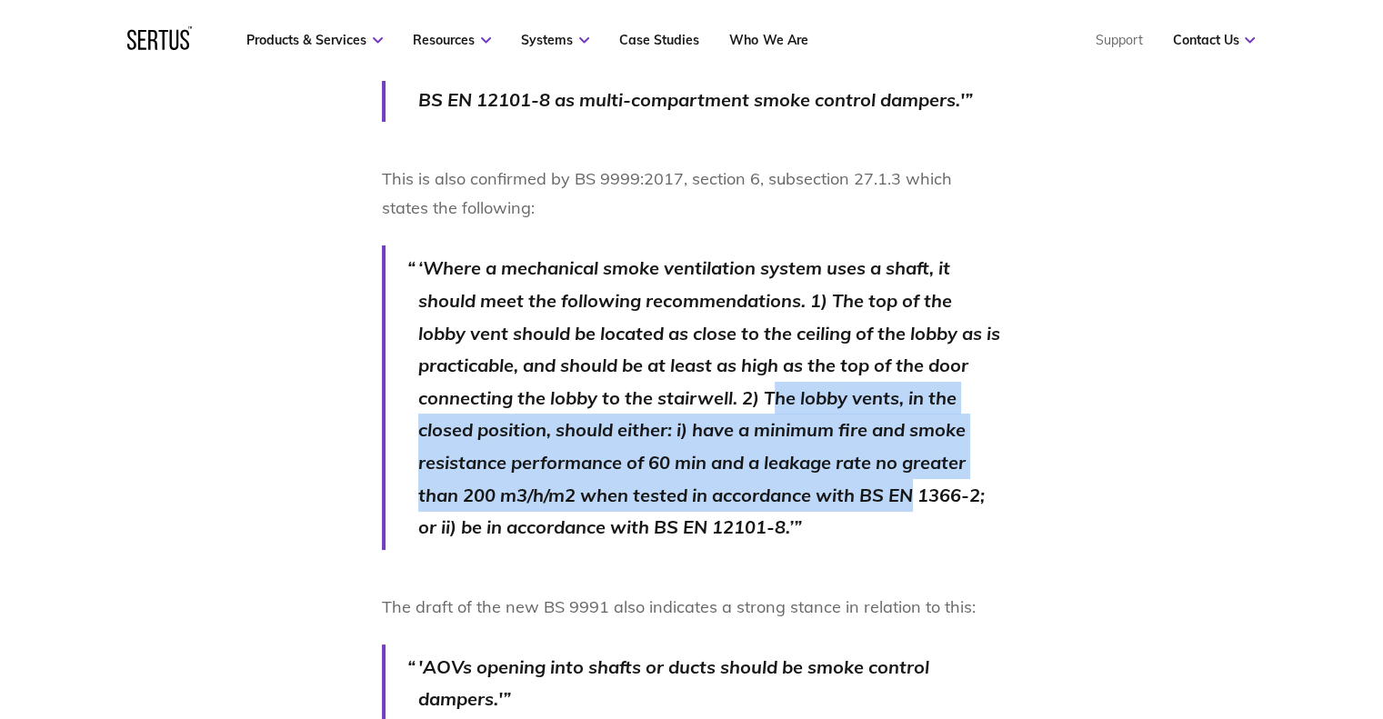
drag, startPoint x: 855, startPoint y: 426, endPoint x: 915, endPoint y: 485, distance: 84.2
click at [915, 485] on p "‘Where a mechanical smoke ventilation system uses a shaft, it should meet the f…" at bounding box center [710, 397] width 584 height 291
click at [916, 486] on p "‘Where a mechanical smoke ventilation system uses a shaft, it should meet the f…" at bounding box center [710, 397] width 584 height 291
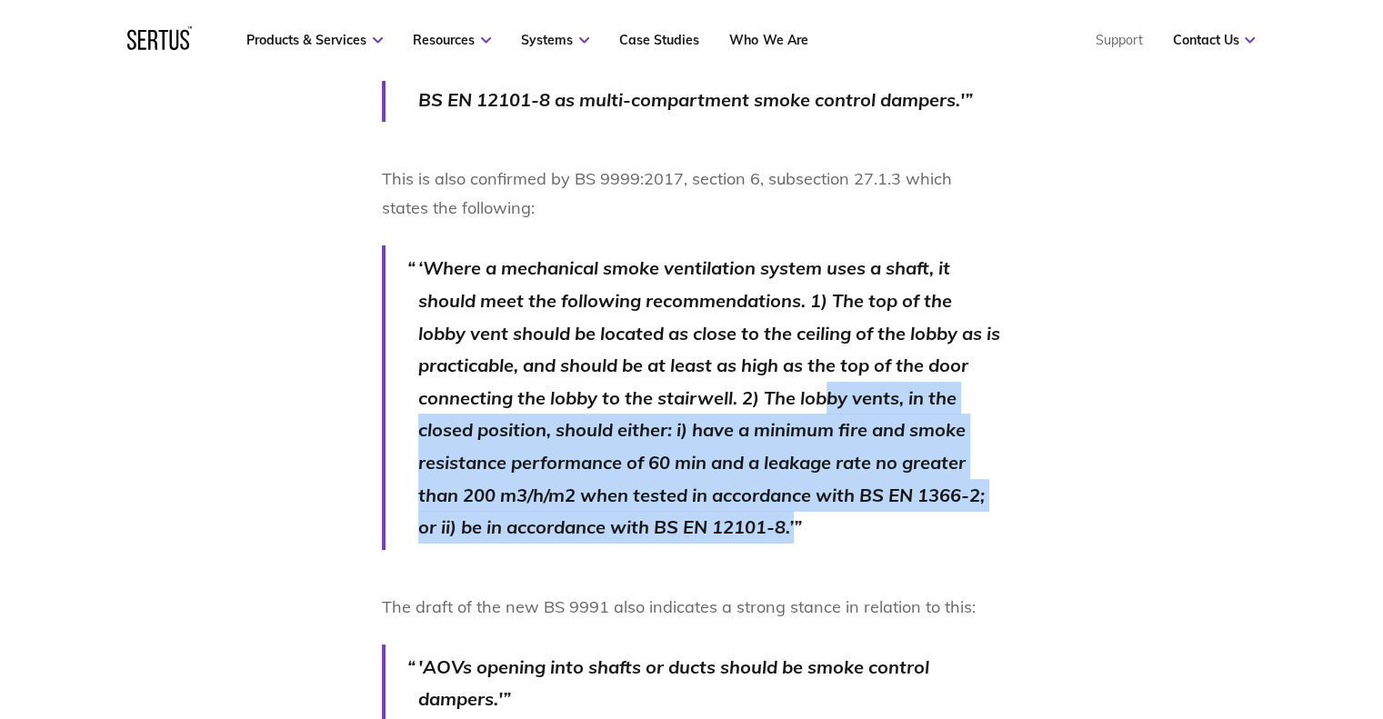
drag, startPoint x: 857, startPoint y: 468, endPoint x: 828, endPoint y: 395, distance: 78.9
click at [828, 394] on p "‘Where a mechanical smoke ventilation system uses a shaft, it should meet the f…" at bounding box center [710, 397] width 584 height 291
click at [829, 396] on p "‘Where a mechanical smoke ventilation system uses a shaft, it should meet the f…" at bounding box center [710, 397] width 584 height 291
click at [835, 401] on p "‘Where a mechanical smoke ventilation system uses a shaft, it should meet the f…" at bounding box center [710, 397] width 584 height 291
click at [899, 446] on p "‘Where a mechanical smoke ventilation system uses a shaft, it should meet the f…" at bounding box center [710, 397] width 584 height 291
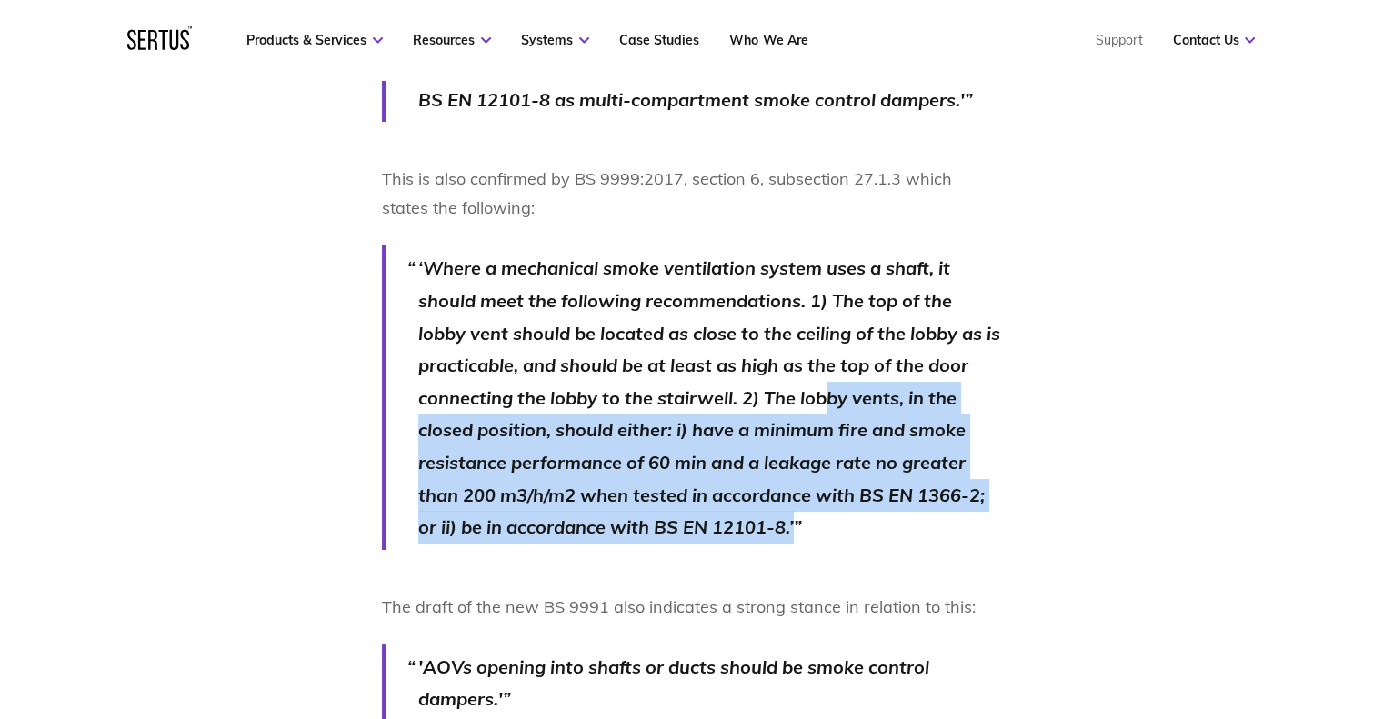
click at [899, 459] on p "‘Where a mechanical smoke ventilation system uses a shaft, it should meet the f…" at bounding box center [710, 397] width 584 height 291
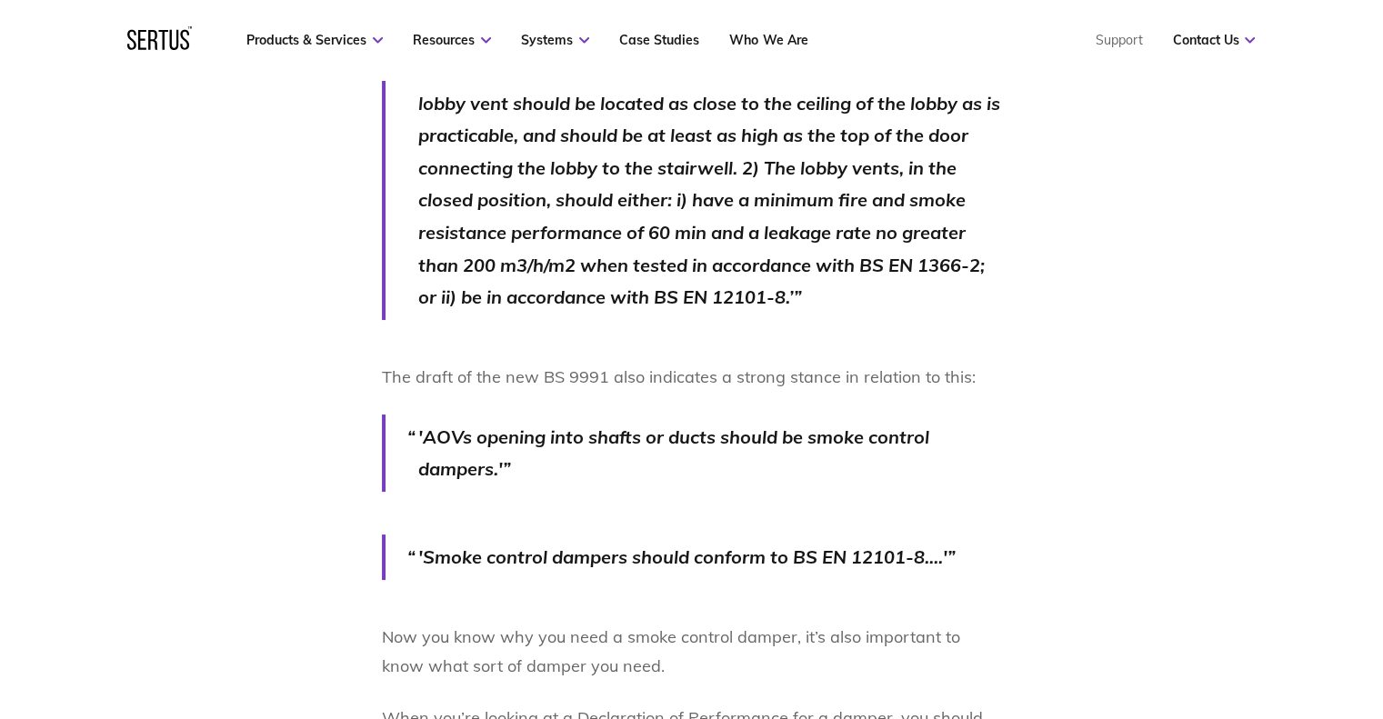
scroll to position [2364, 0]
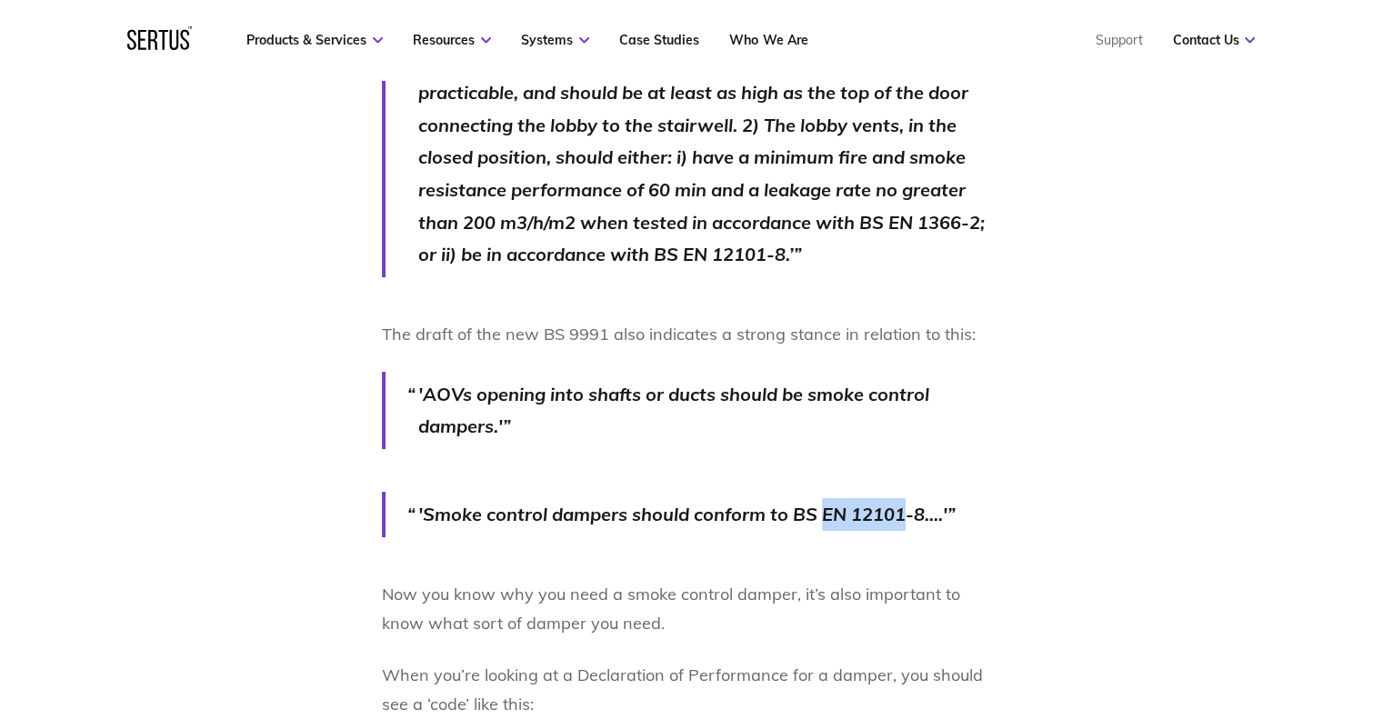
drag, startPoint x: 856, startPoint y: 513, endPoint x: 911, endPoint y: 513, distance: 55.5
click at [911, 513] on p "'Smoke control dampers should conform to BS EN 12101-8....'" at bounding box center [710, 514] width 584 height 33
